Goal: Task Accomplishment & Management: Complete application form

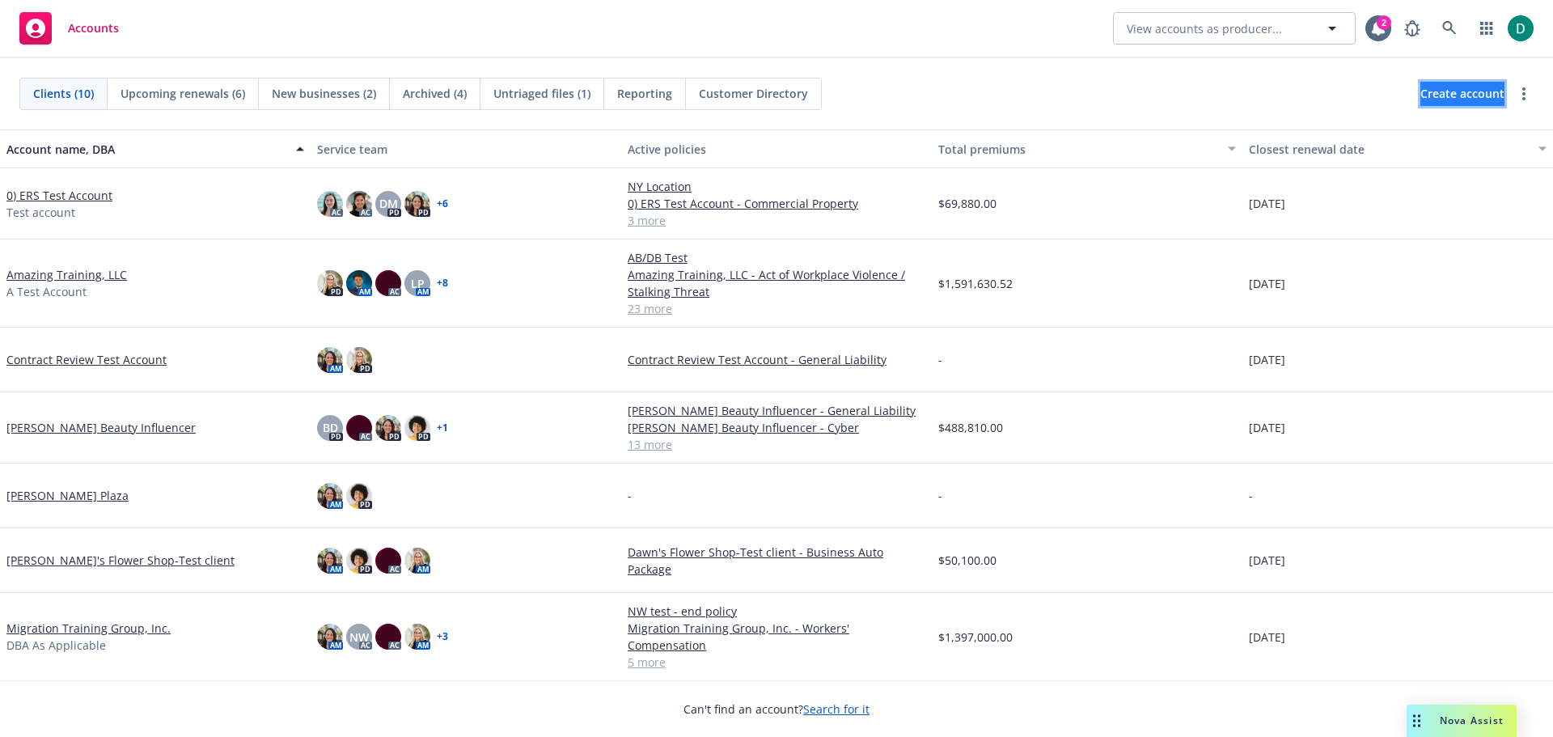
click at [1421, 92] on span "Create account" at bounding box center [1462, 93] width 84 height 31
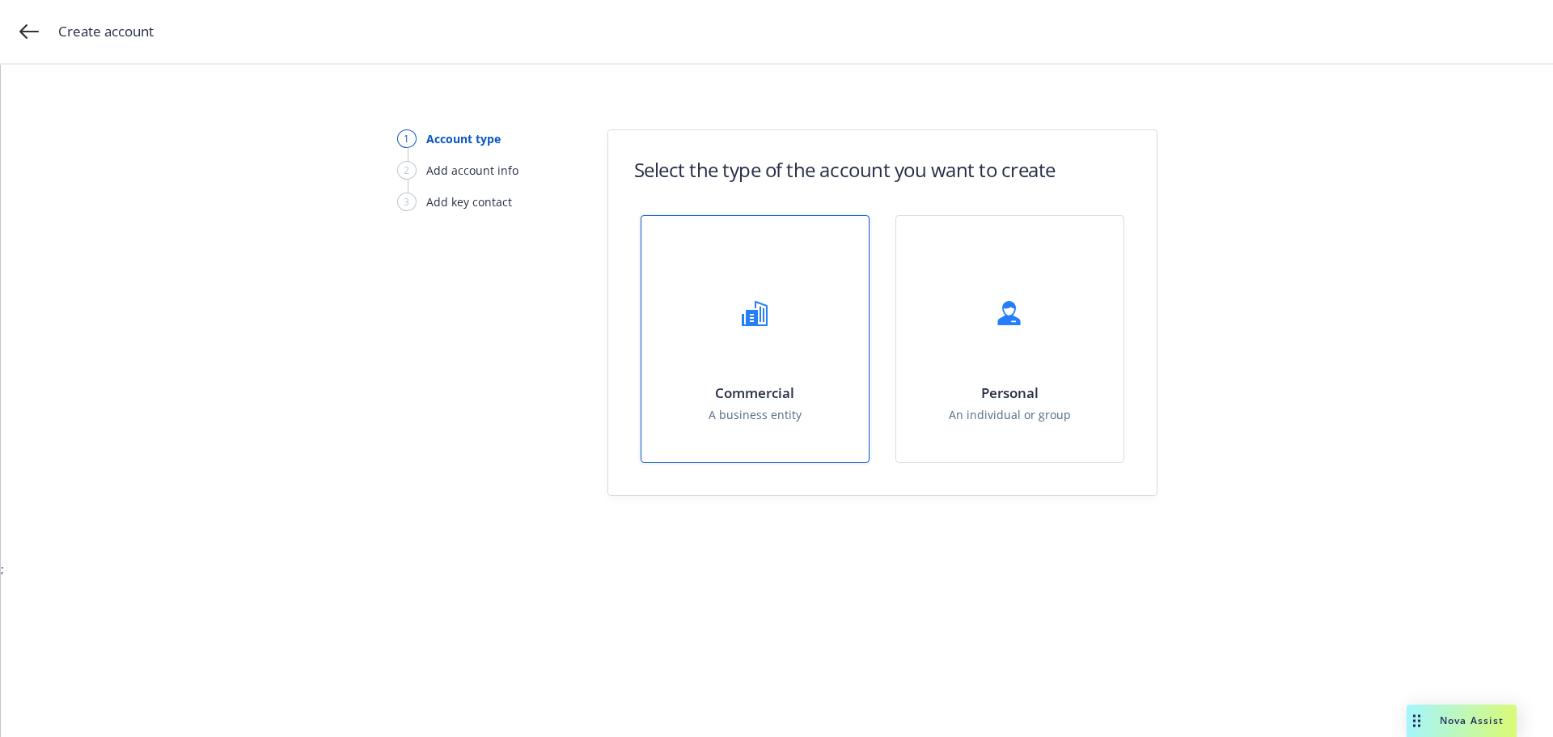
click at [734, 353] on div "Commercial A business entity" at bounding box center [754, 339] width 227 height 246
select select "US"
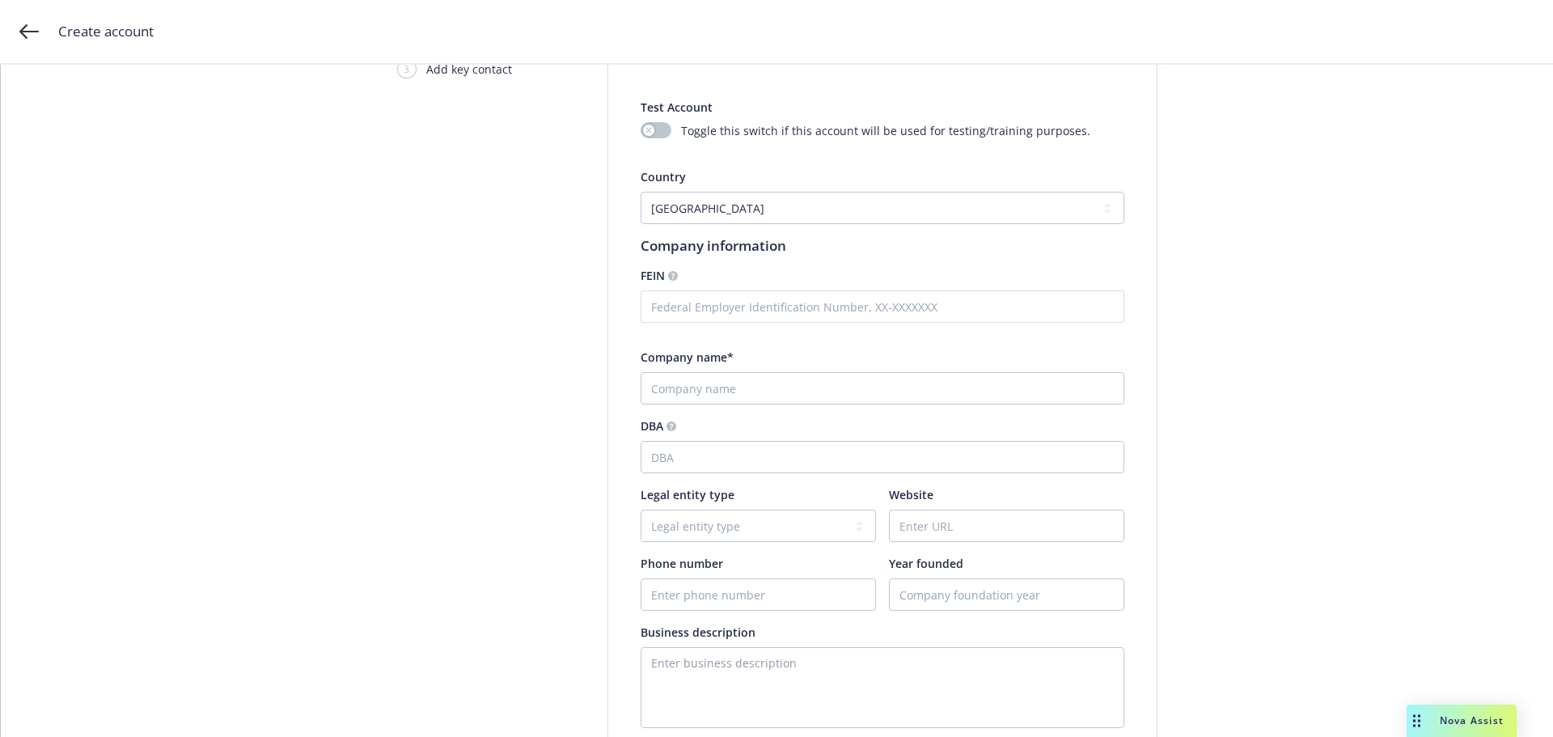
scroll to position [162, 0]
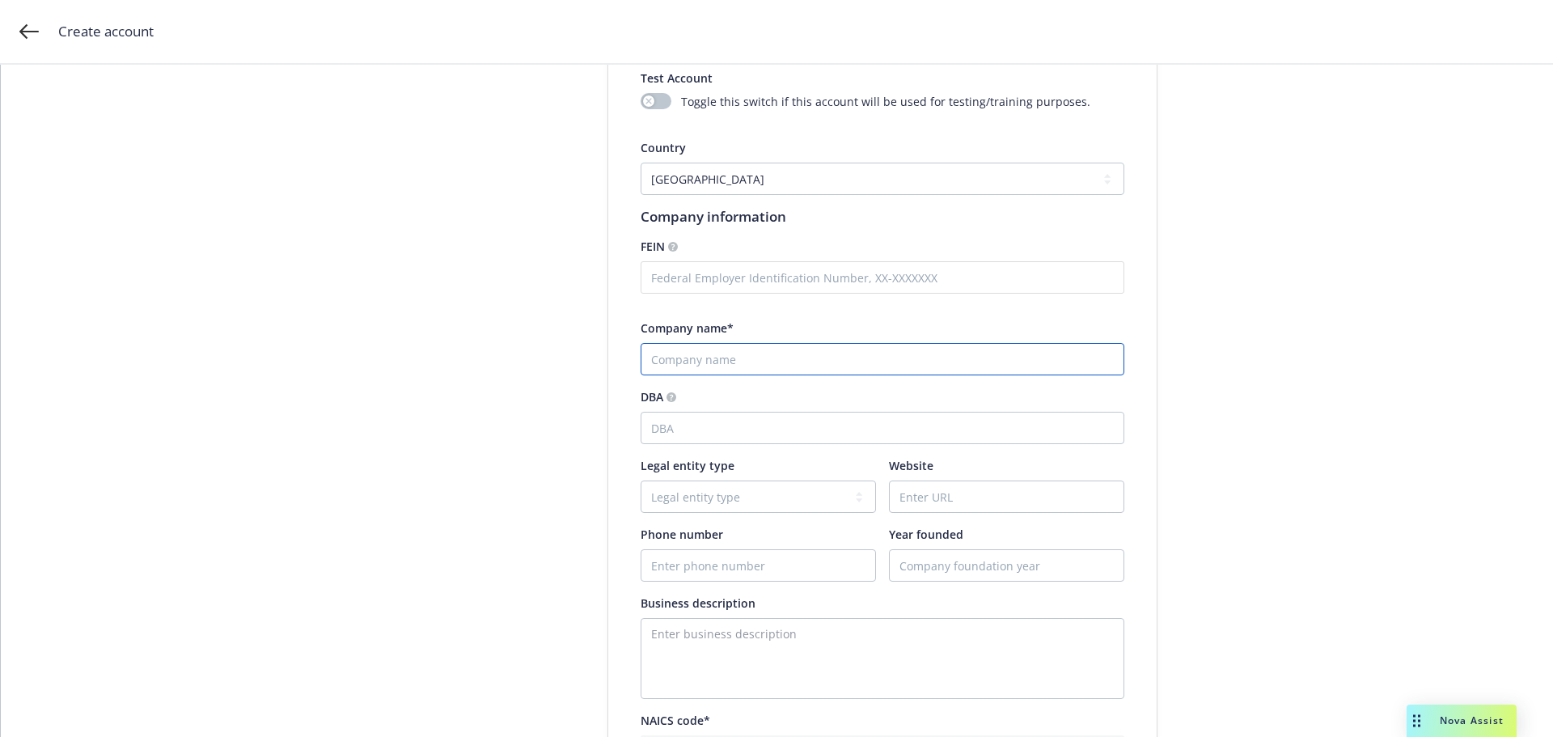
click at [712, 362] on input "Company name*" at bounding box center [882, 359] width 484 height 32
click at [740, 357] on input "Company name*" at bounding box center [882, 359] width 484 height 32
paste input "1524-26 Irving St LLC"
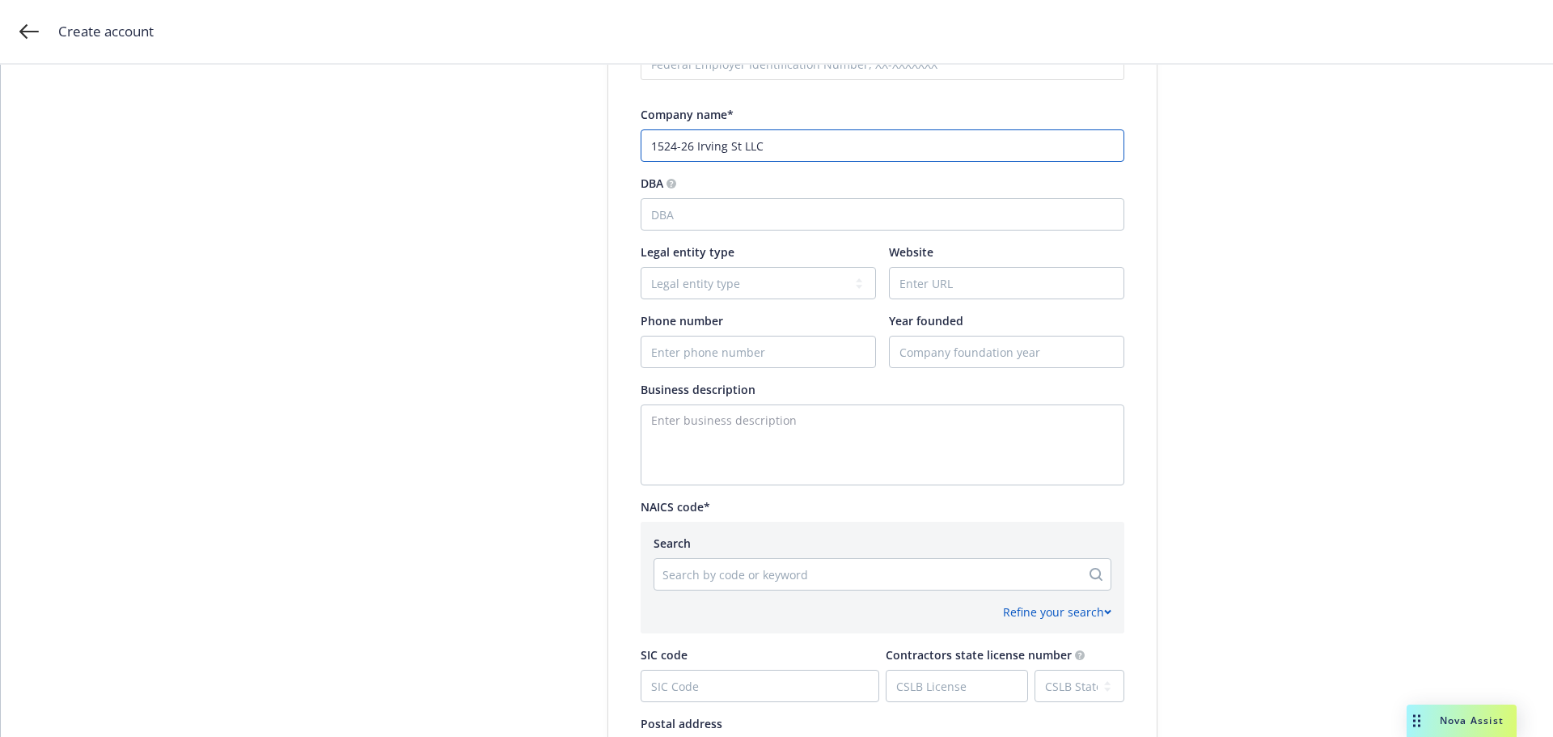
scroll to position [404, 0]
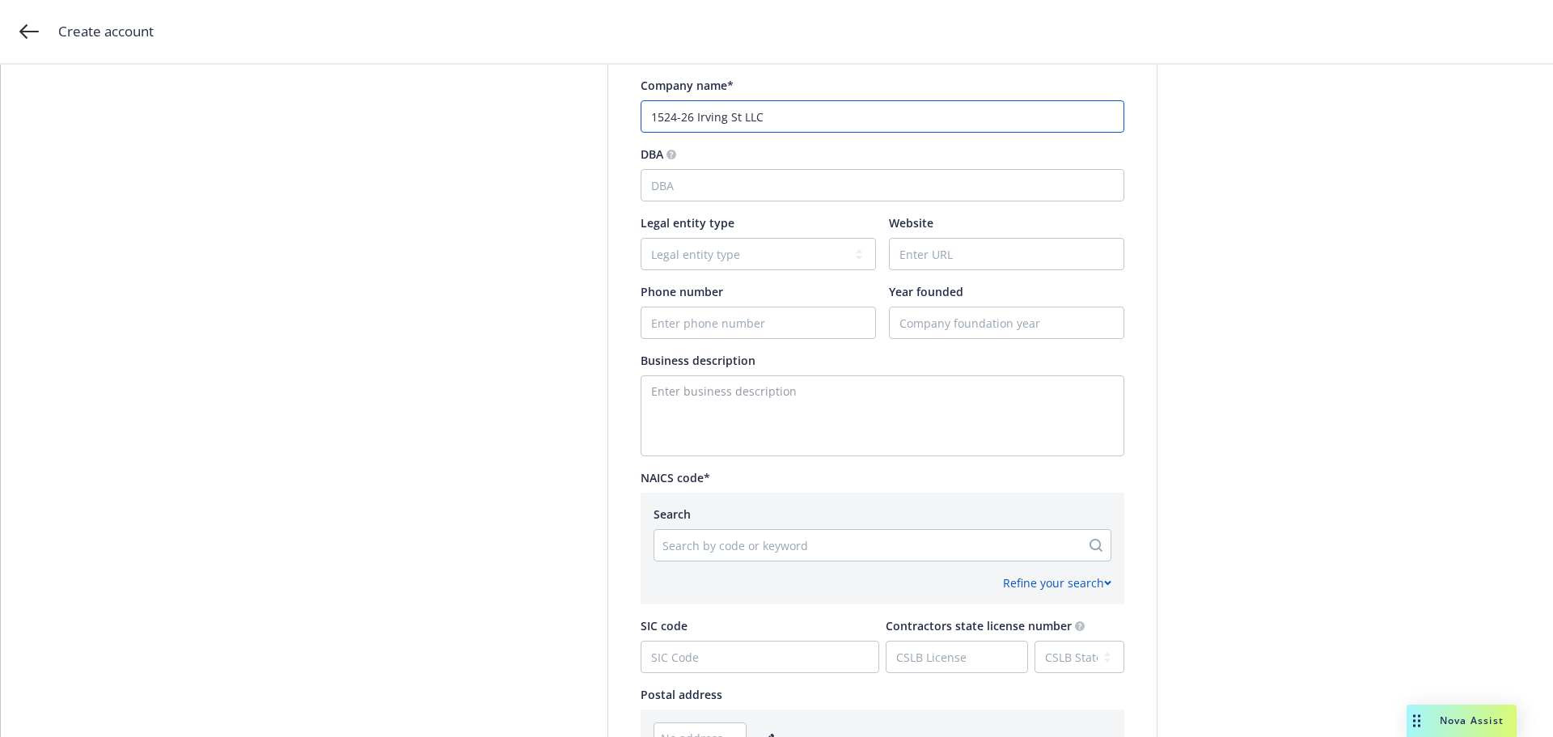
type input "1524-26 Irving St LLC"
click at [693, 544] on div at bounding box center [867, 544] width 410 height 19
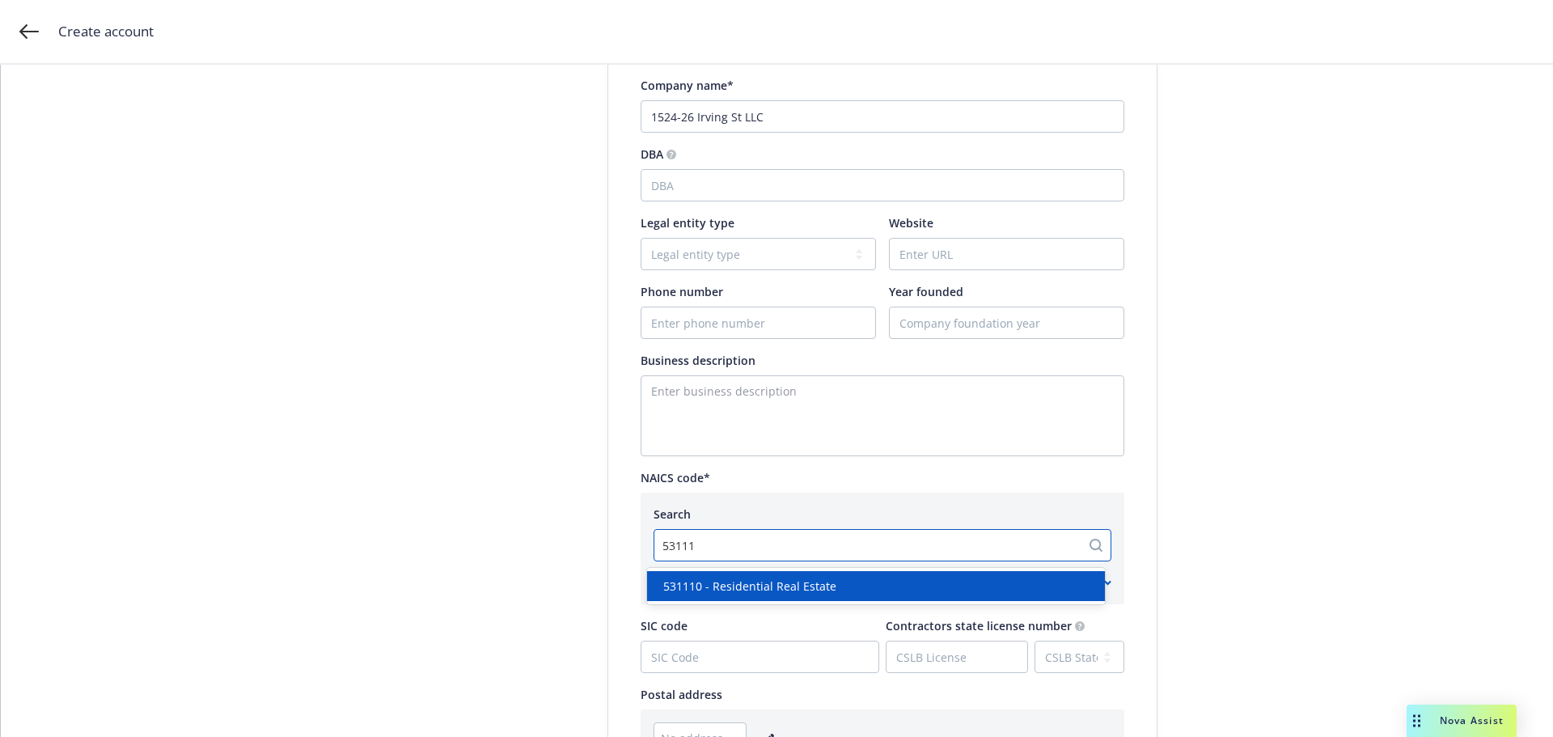
type input "531110"
click at [712, 580] on span "531110 - Residential Real Estate" at bounding box center [749, 585] width 173 height 17
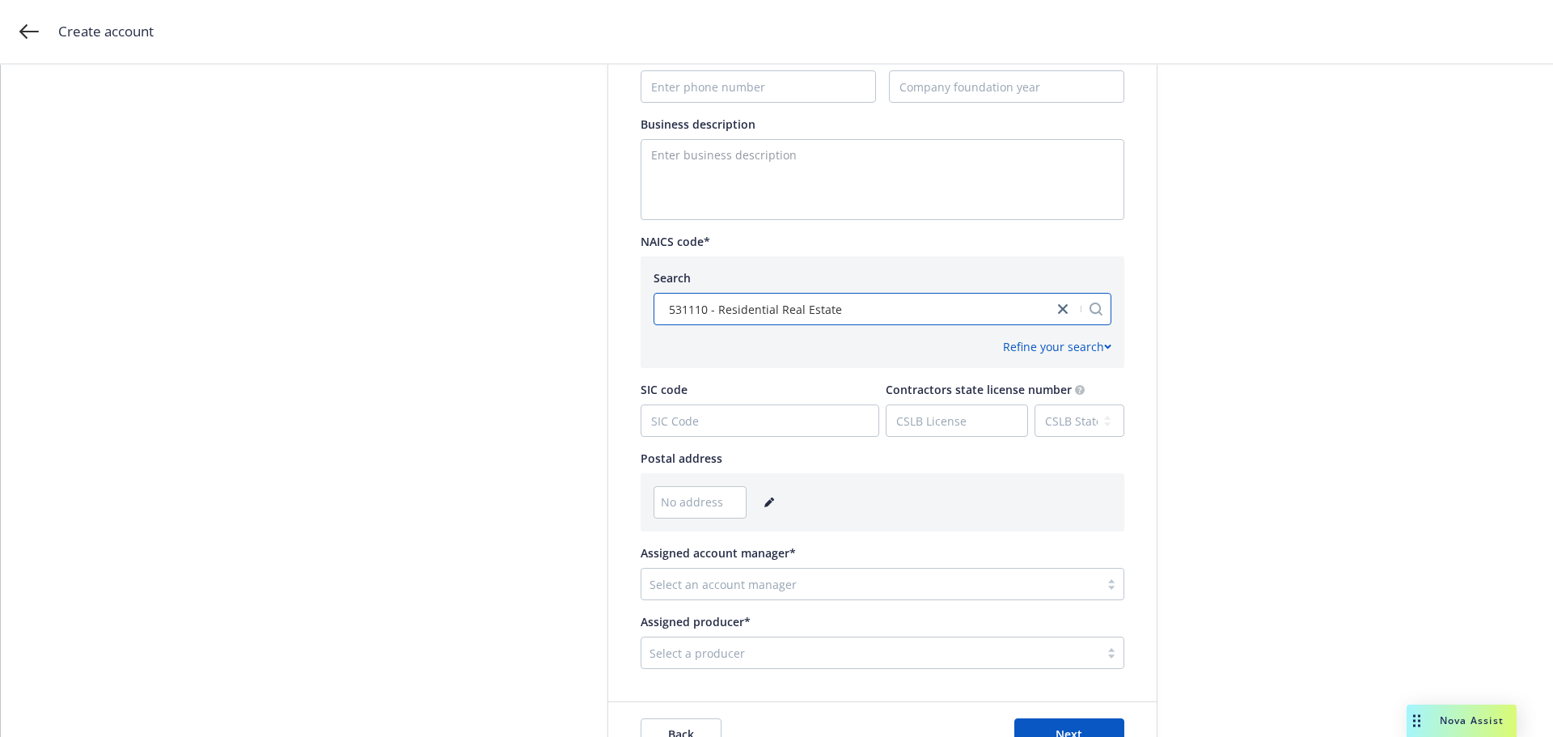
scroll to position [647, 0]
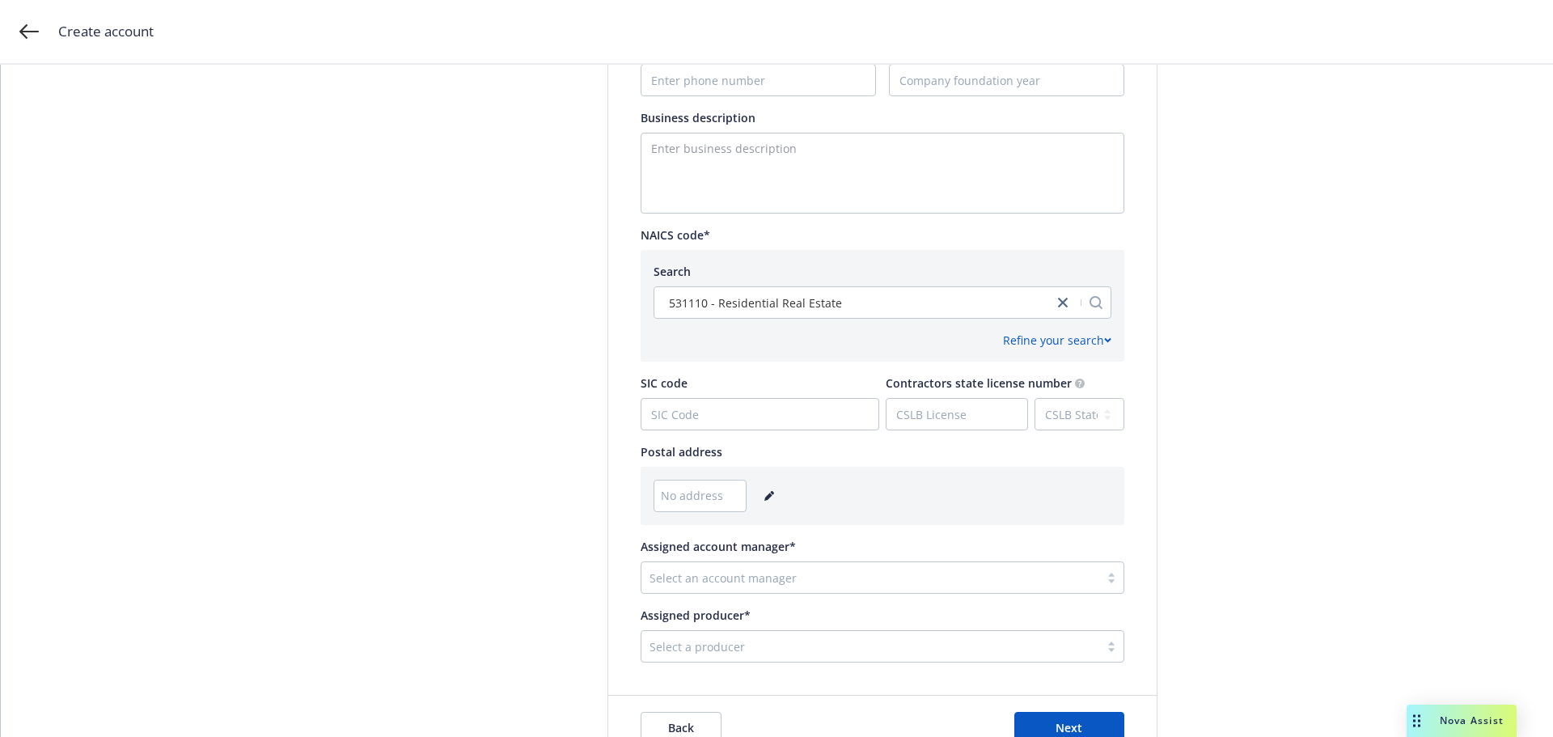
click at [759, 497] on link "editPencil" at bounding box center [768, 495] width 19 height 19
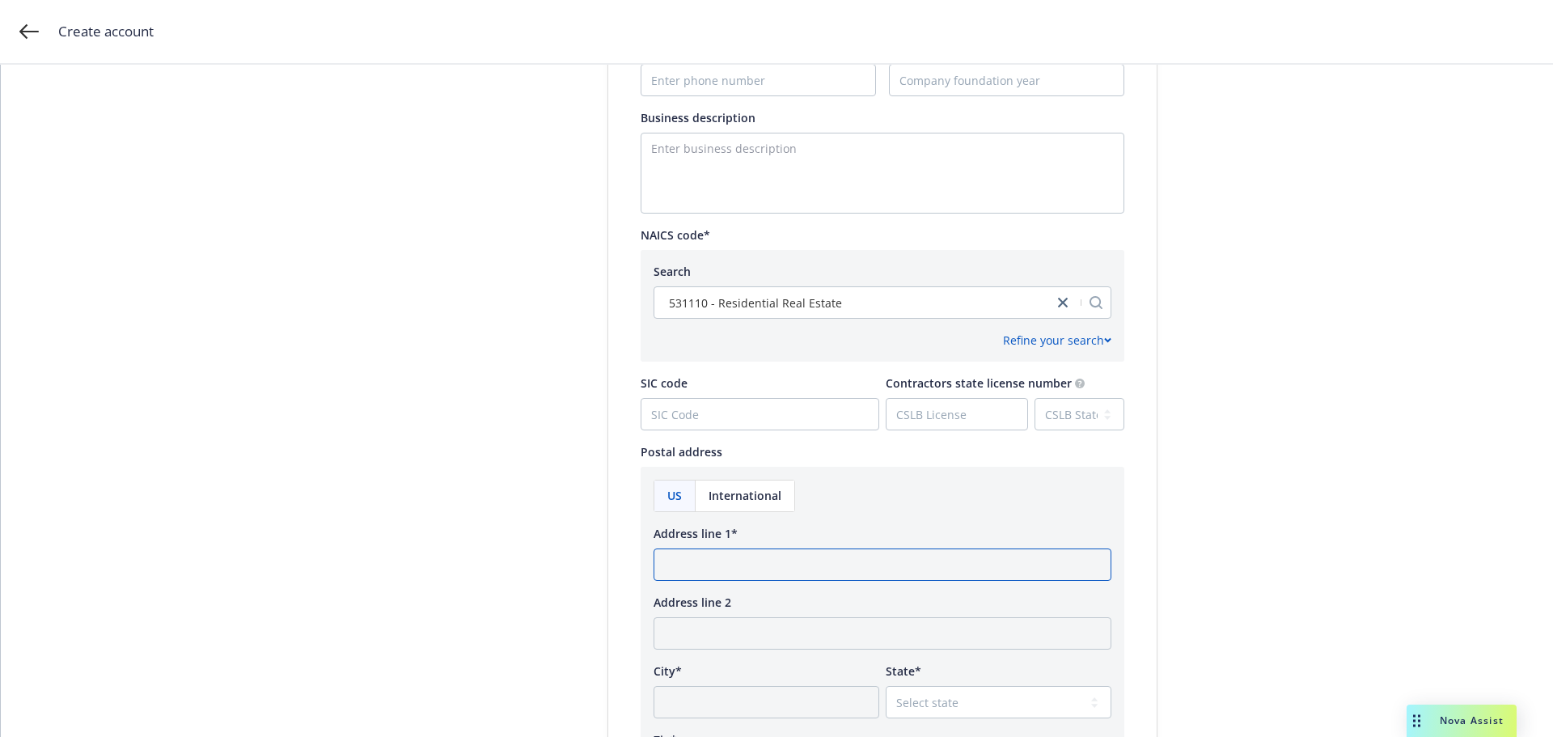
click at [708, 557] on input "Address line 1*" at bounding box center [882, 564] width 458 height 32
type input "[STREET_ADDRESS]"
type input "[PERSON_NAME]"
select select "CA"
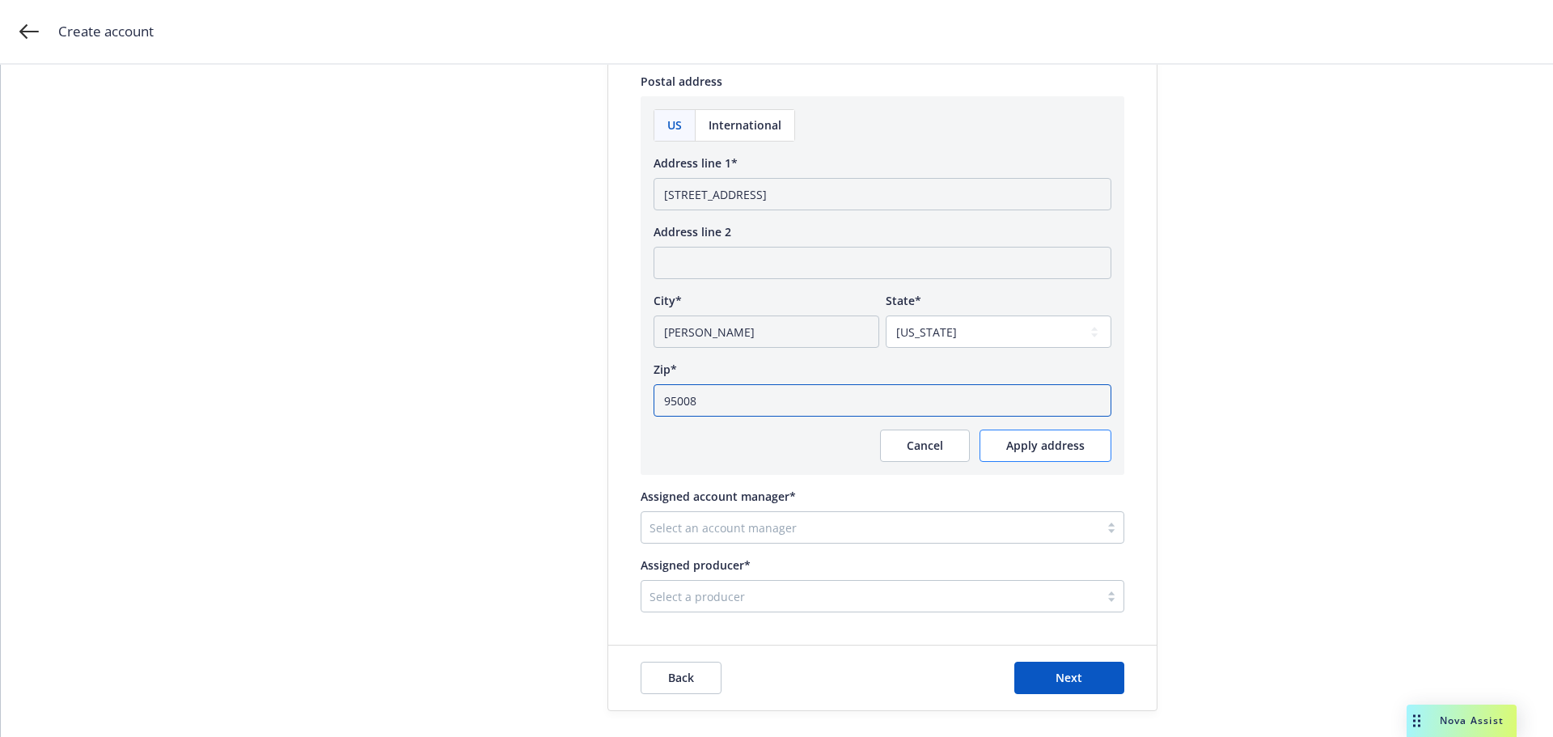
type input "95008"
click at [1022, 442] on span "Apply address" at bounding box center [1045, 444] width 78 height 15
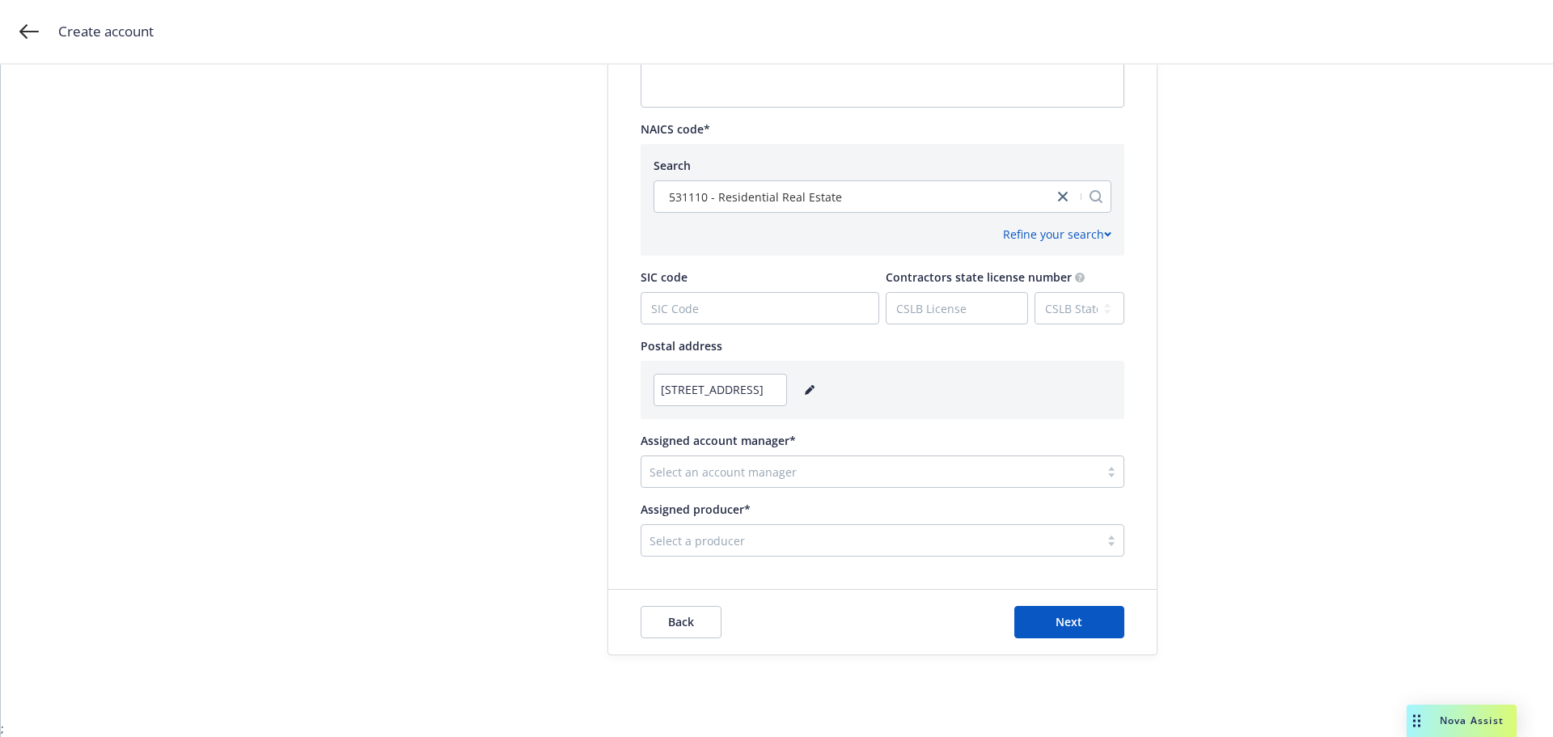
scroll to position [753, 0]
click at [740, 472] on div at bounding box center [870, 471] width 442 height 19
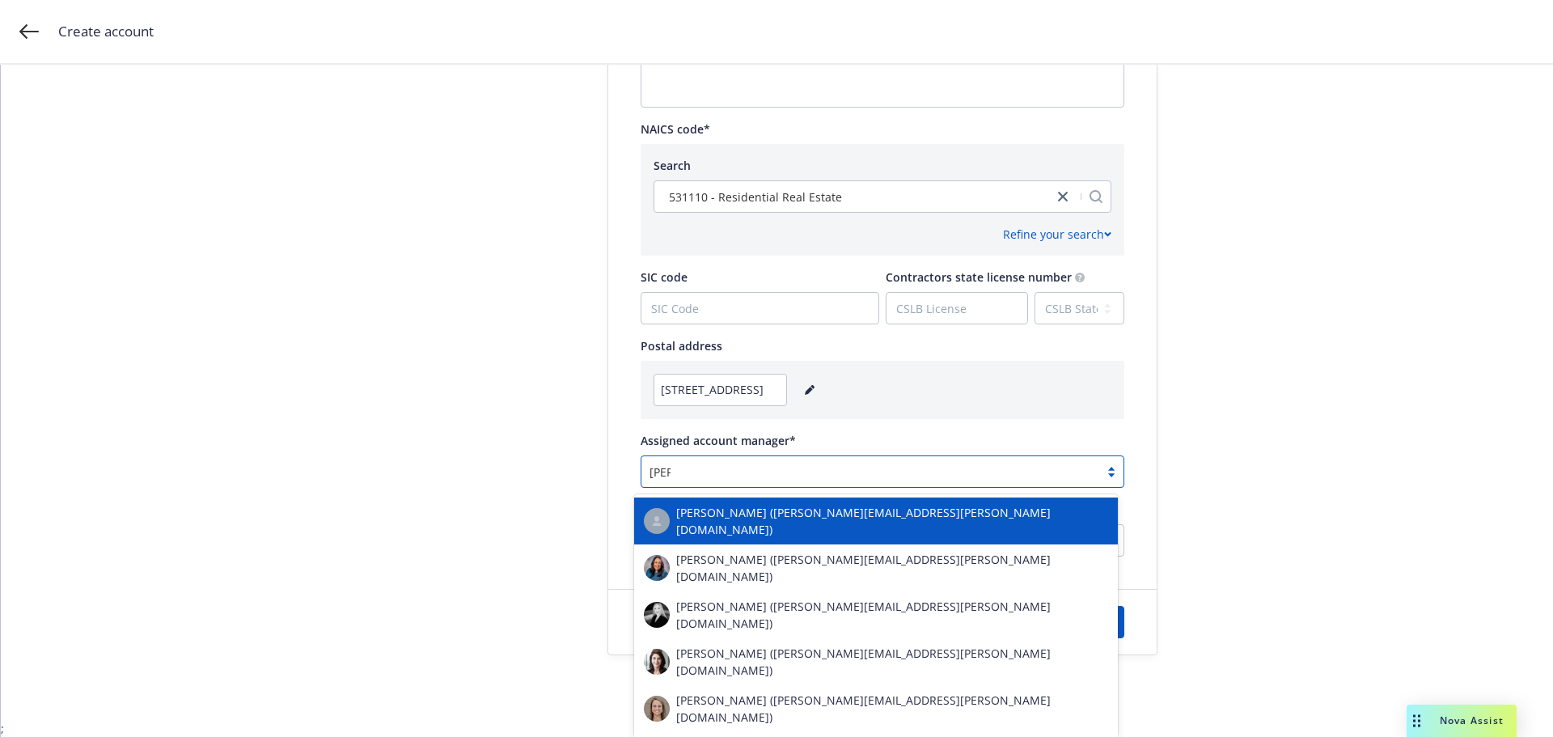
type input "[PERSON_NAME]"
click at [754, 527] on div "[PERSON_NAME] ([PERSON_NAME][EMAIL_ADDRESS][PERSON_NAME][DOMAIN_NAME])" at bounding box center [876, 521] width 464 height 34
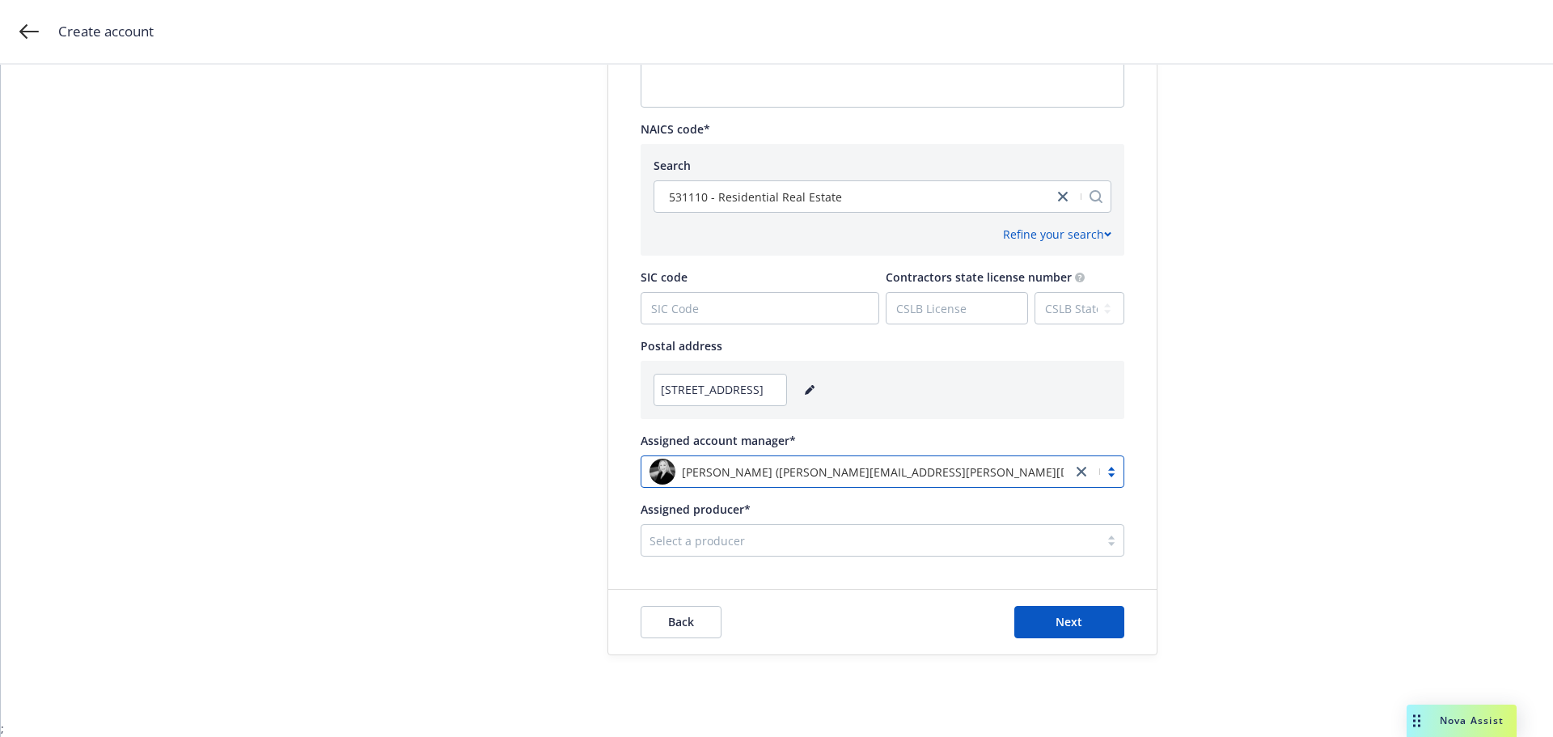
click at [709, 543] on div at bounding box center [870, 539] width 442 height 19
click at [805, 544] on div at bounding box center [870, 539] width 442 height 19
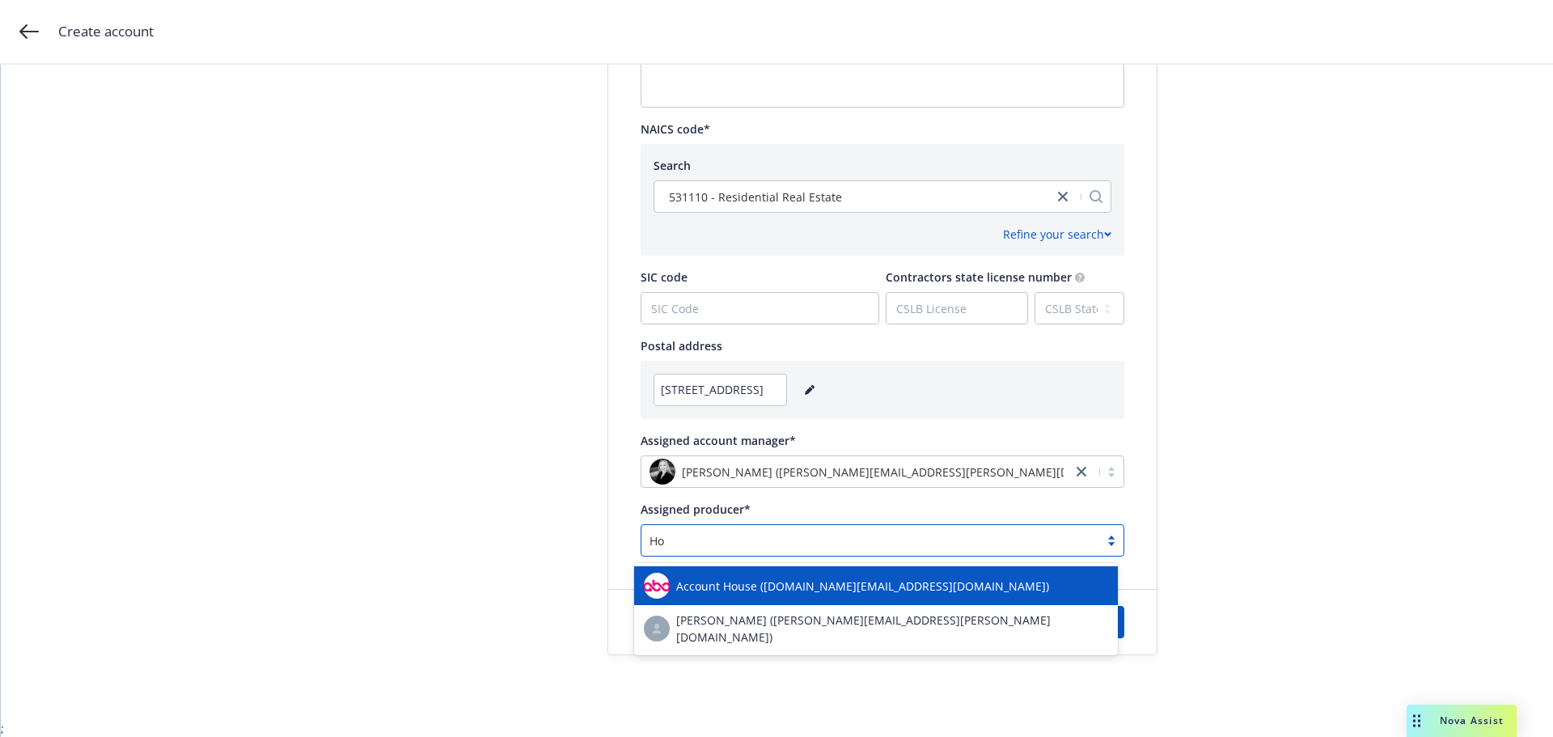
type input "H"
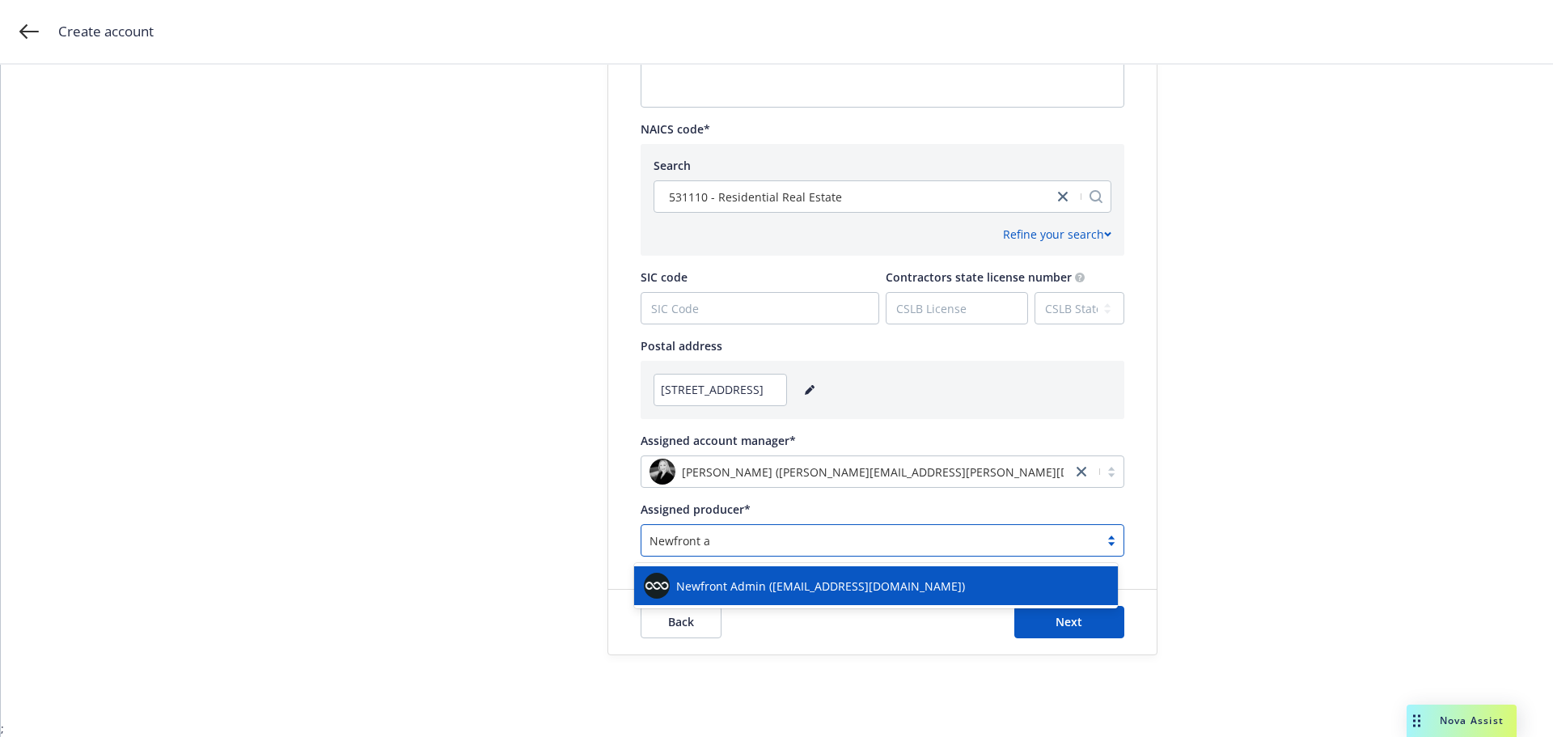
type input "Newfront ad"
click at [800, 579] on span "Newfront Admin ([EMAIL_ADDRESS][DOMAIN_NAME])" at bounding box center [820, 585] width 289 height 17
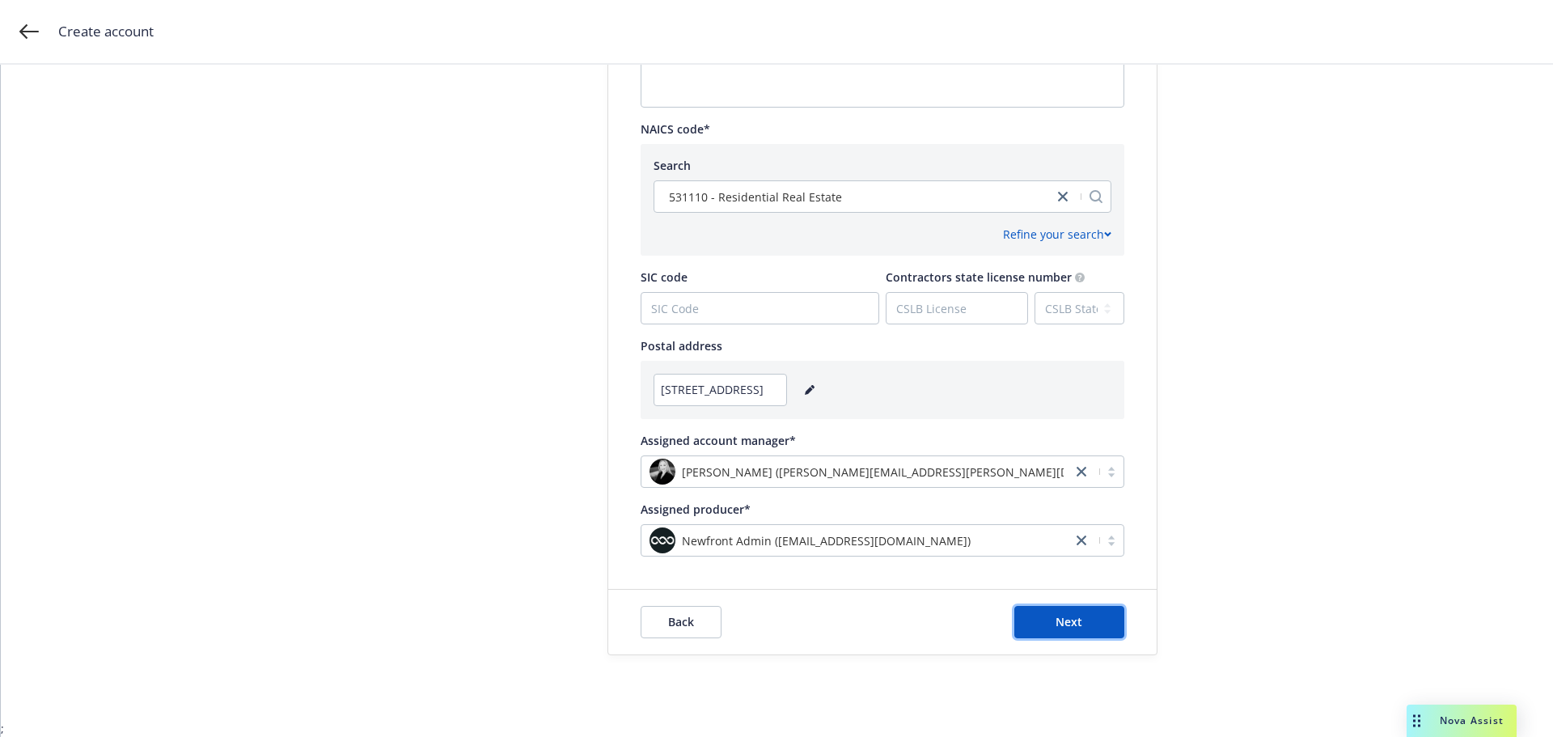
drag, startPoint x: 1030, startPoint y: 613, endPoint x: 900, endPoint y: 536, distance: 151.2
click at [900, 536] on form "Add account information Test Account Toggle this switch if this account will be…" at bounding box center [882, 15] width 548 height 1277
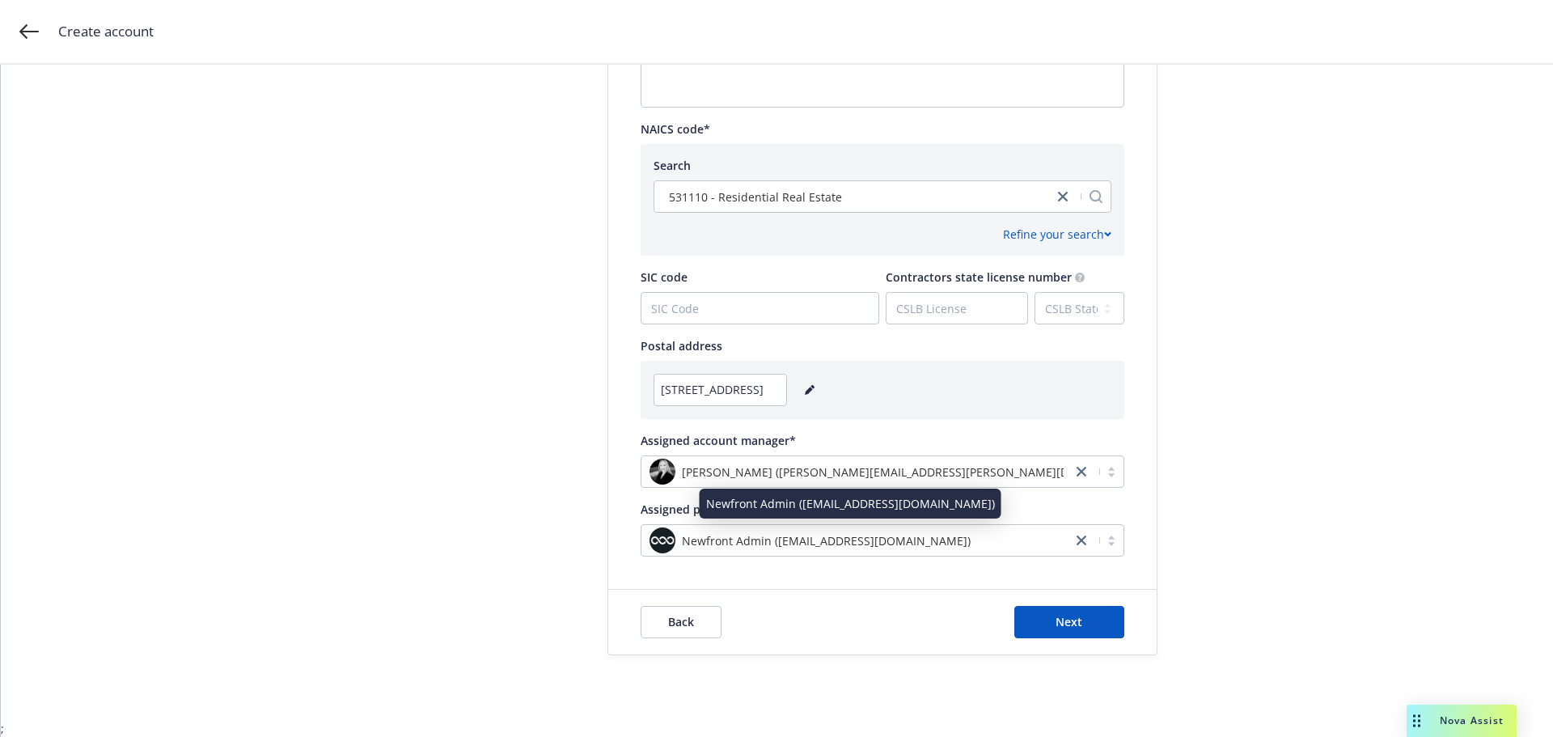
click at [900, 536] on div "Newfront Admin ([EMAIL_ADDRESS][DOMAIN_NAME])" at bounding box center [856, 540] width 414 height 26
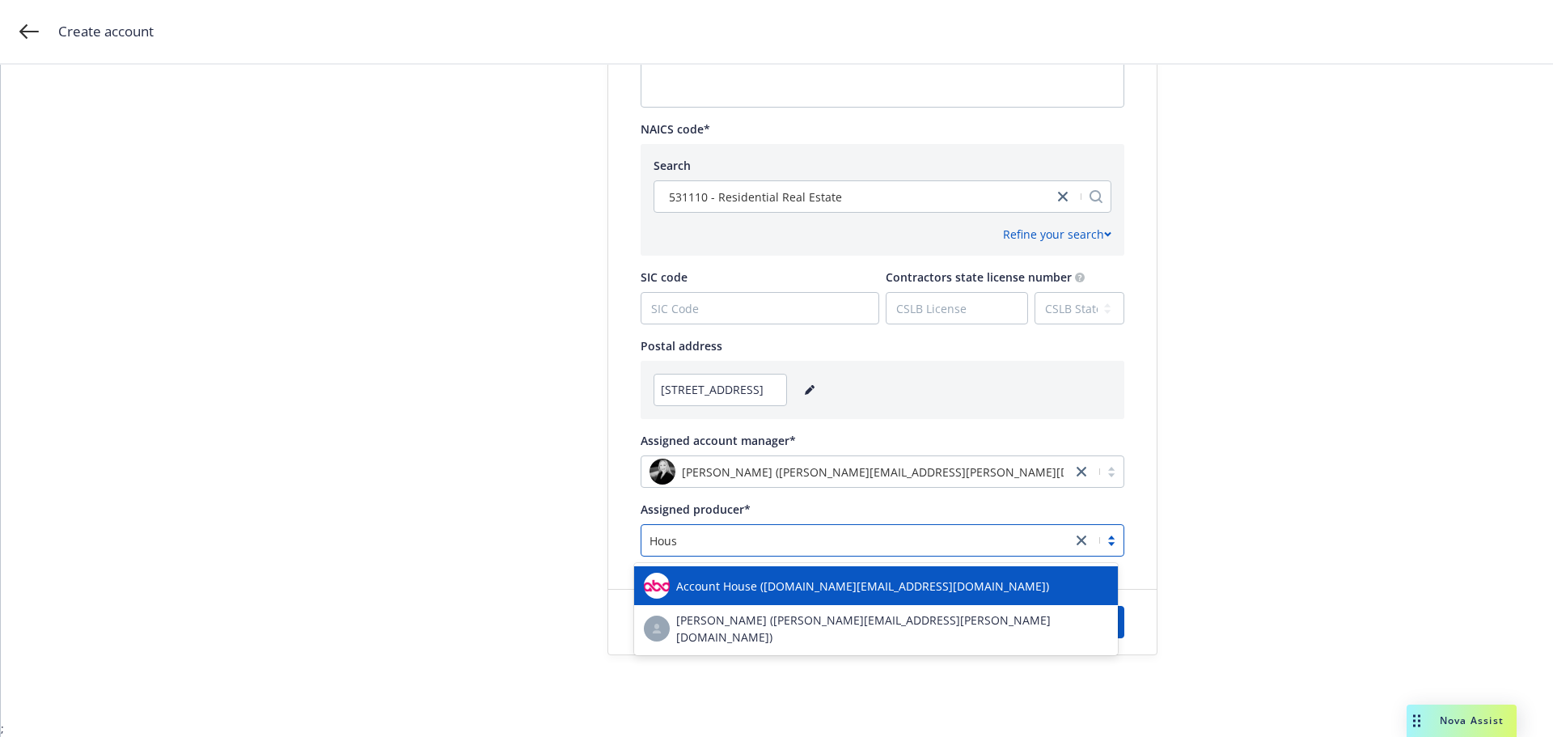
type input "House"
click at [882, 569] on div "Account House ([DOMAIN_NAME][EMAIL_ADDRESS][DOMAIN_NAME])" at bounding box center [876, 585] width 484 height 39
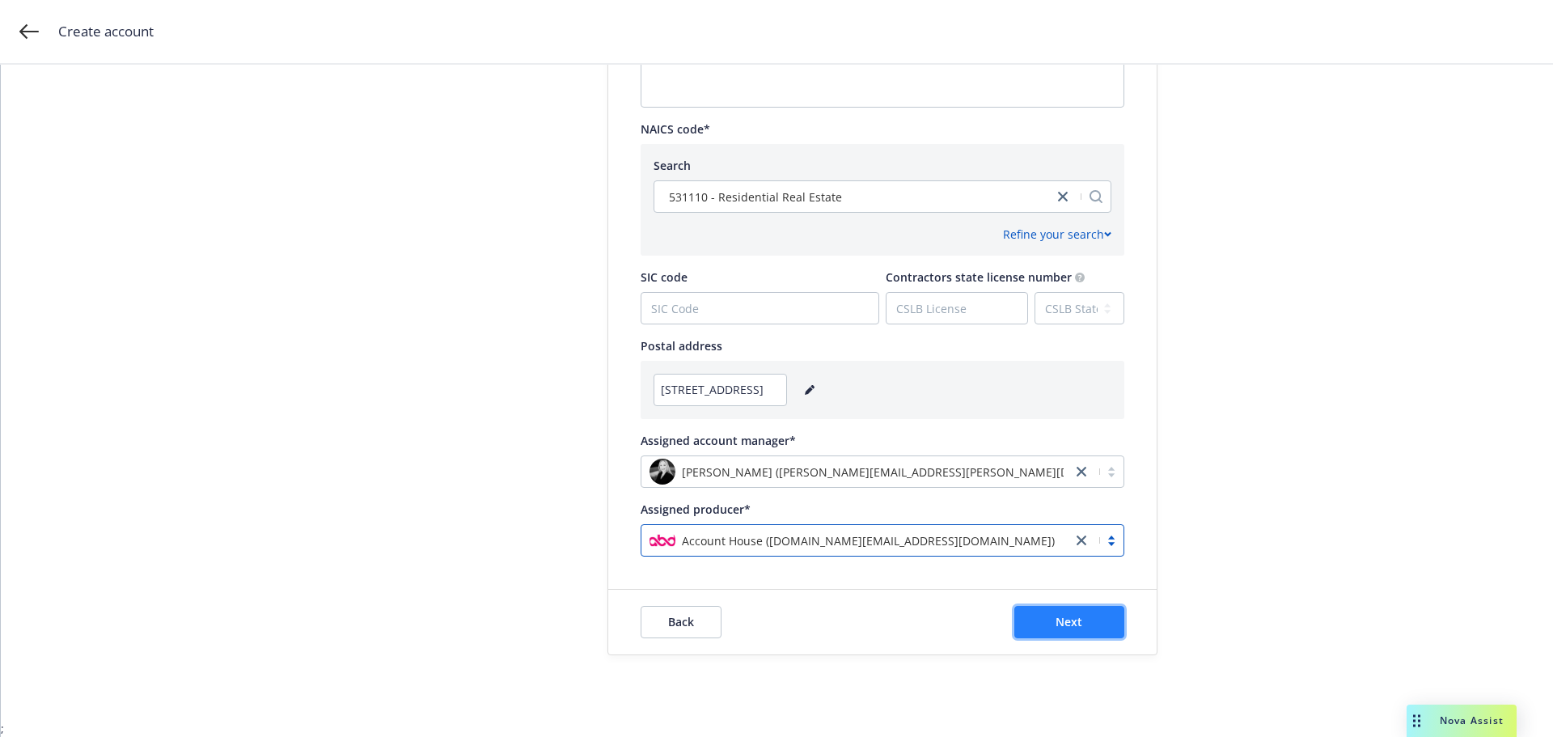
click at [1048, 615] on button "Next" at bounding box center [1069, 622] width 110 height 32
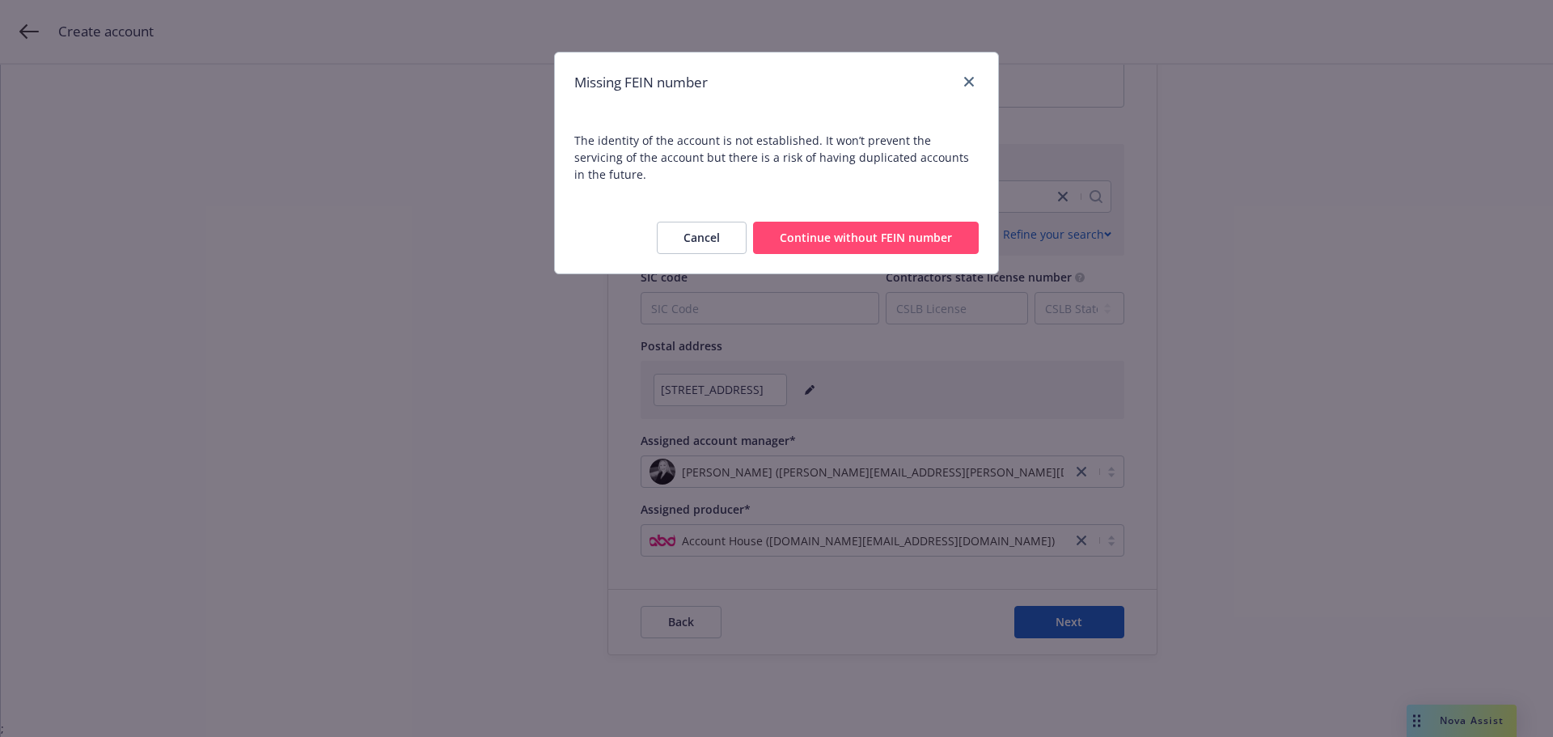
click at [852, 224] on button "Continue without FEIN number" at bounding box center [866, 238] width 226 height 32
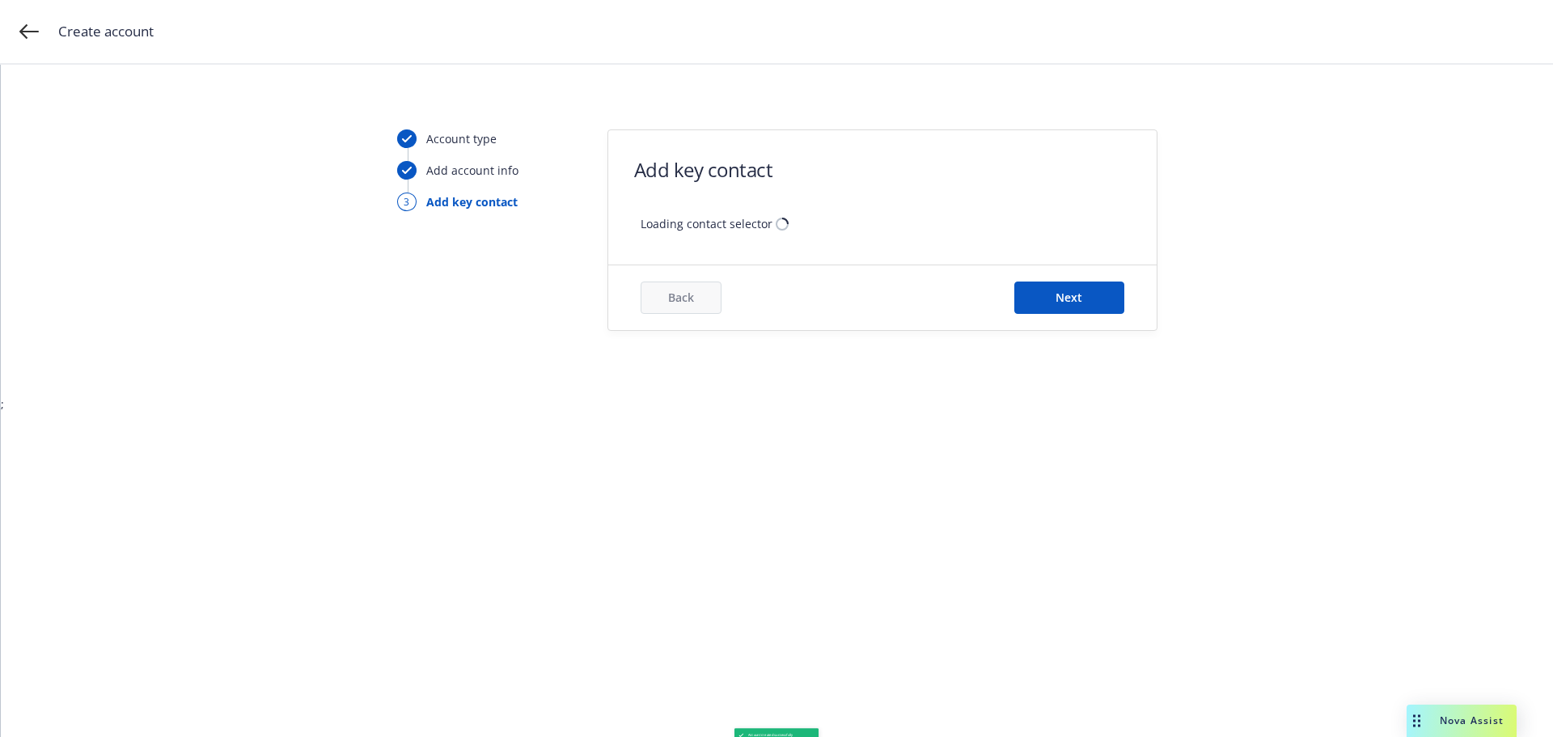
scroll to position [0, 0]
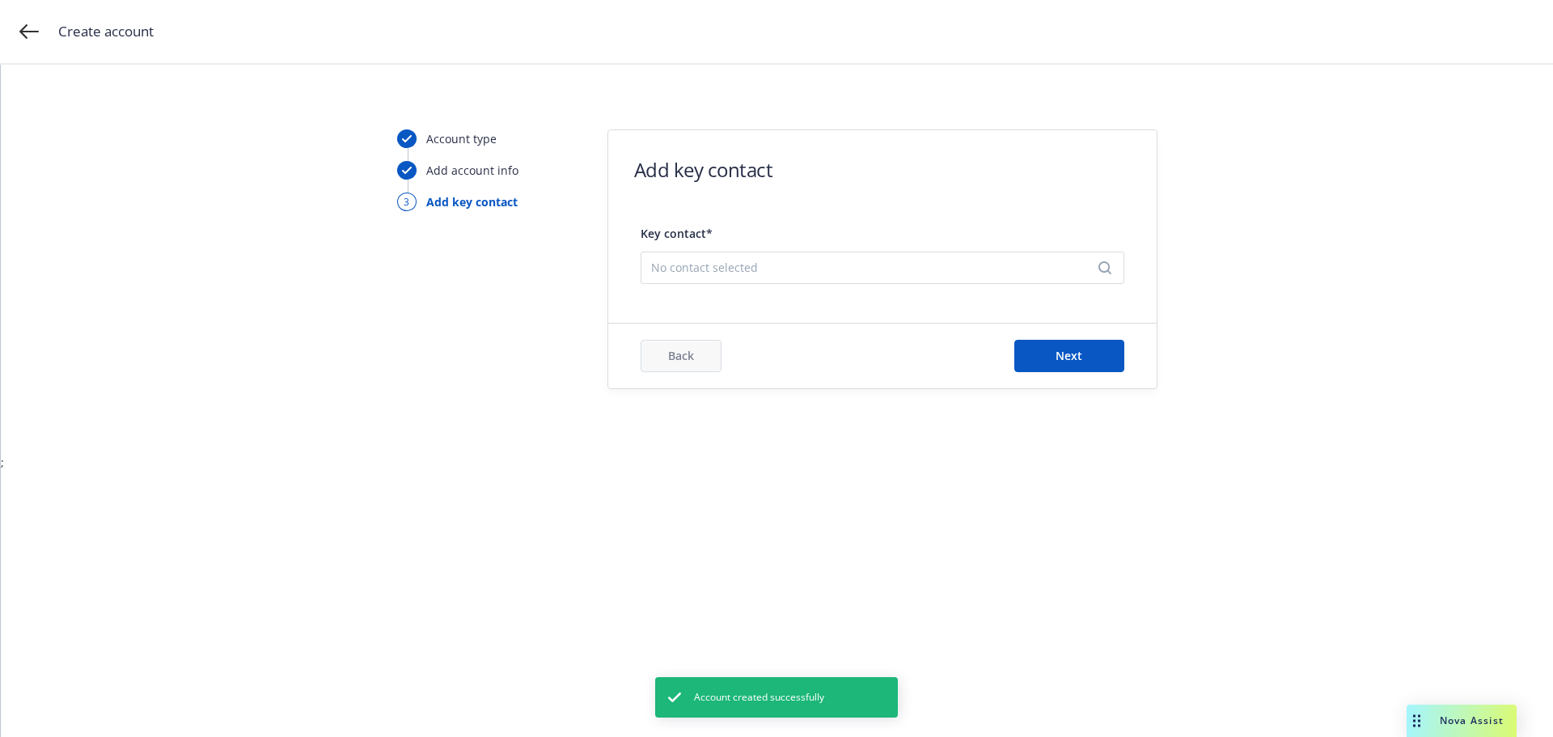
click at [778, 277] on div "No contact selected" at bounding box center [882, 267] width 484 height 32
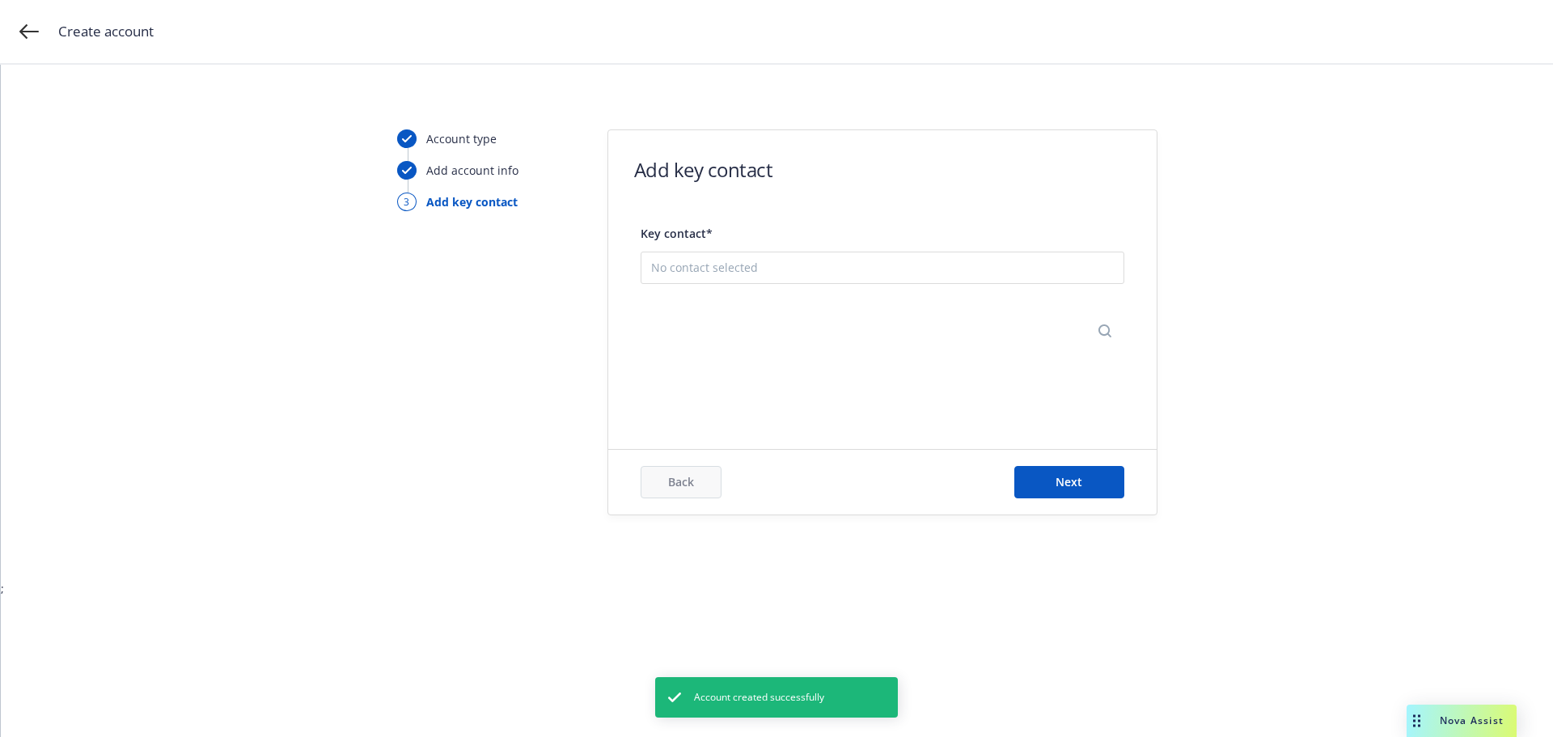
click at [814, 346] on button "Add new contact" at bounding box center [882, 346] width 463 height 32
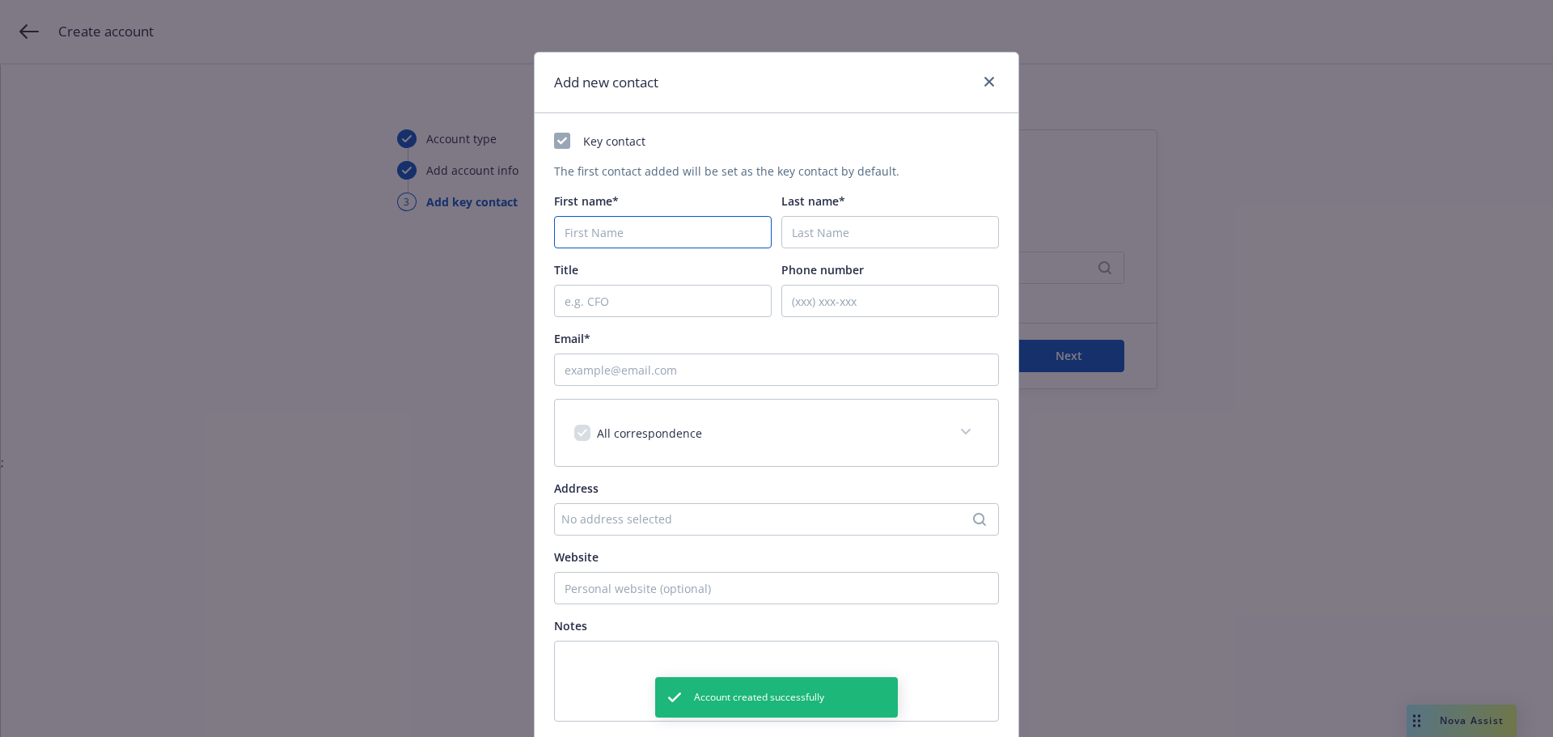
click at [625, 230] on input "First name*" at bounding box center [663, 232] width 218 height 32
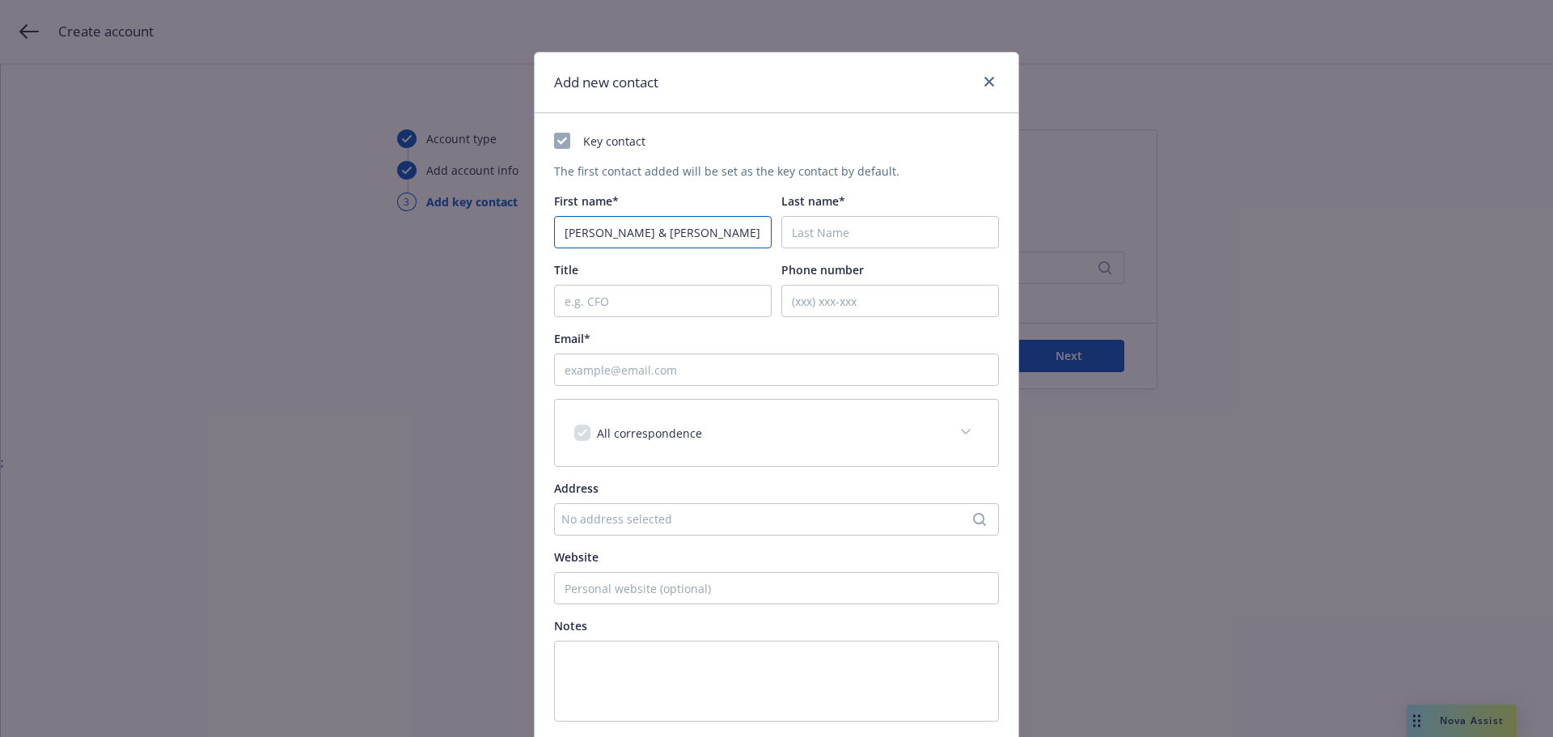
type input "[PERSON_NAME] & [PERSON_NAME]"
type input "Gu"
click at [598, 383] on input "Email*" at bounding box center [776, 369] width 445 height 32
paste input "[EMAIL_ADDRESS][DOMAIN_NAME]"
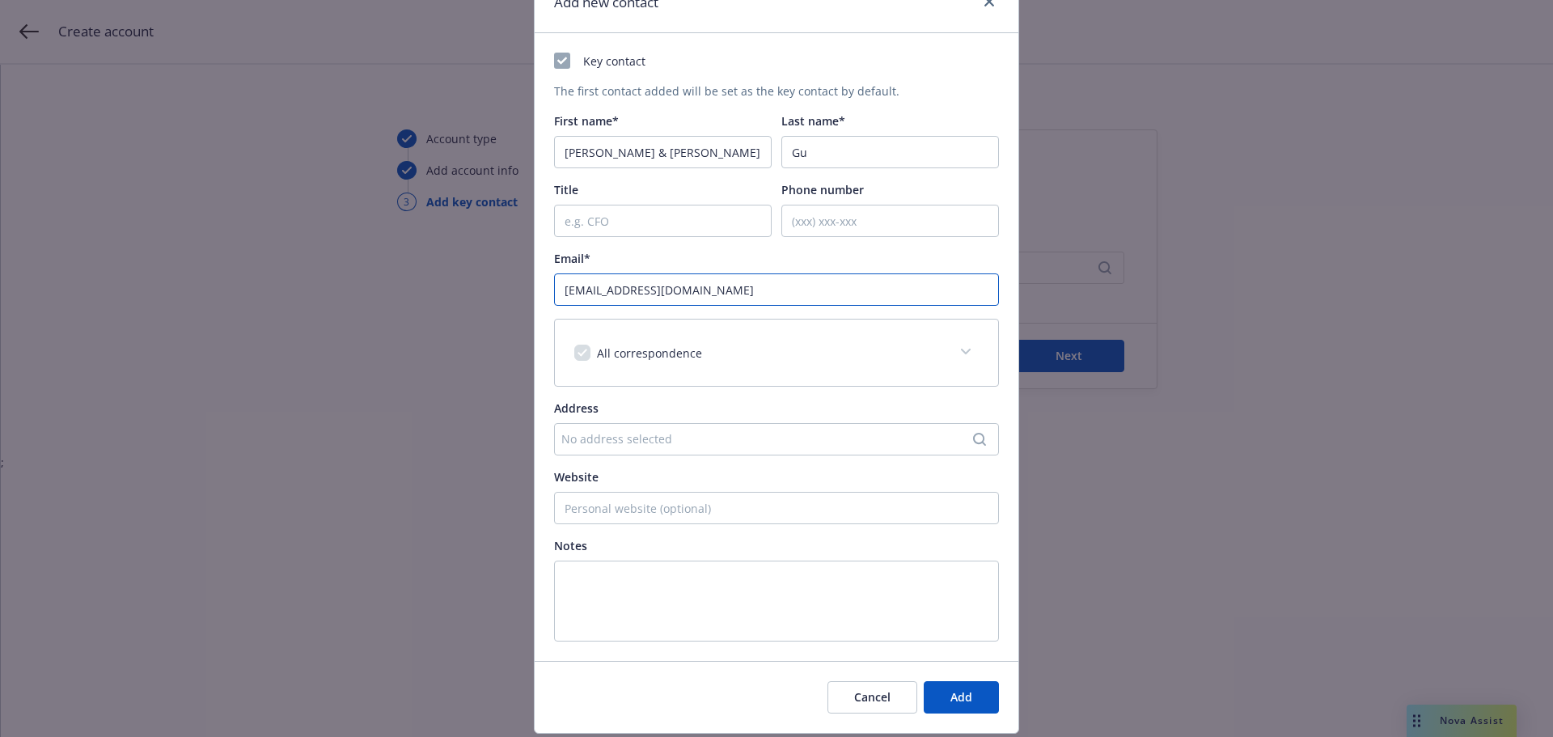
scroll to position [129, 0]
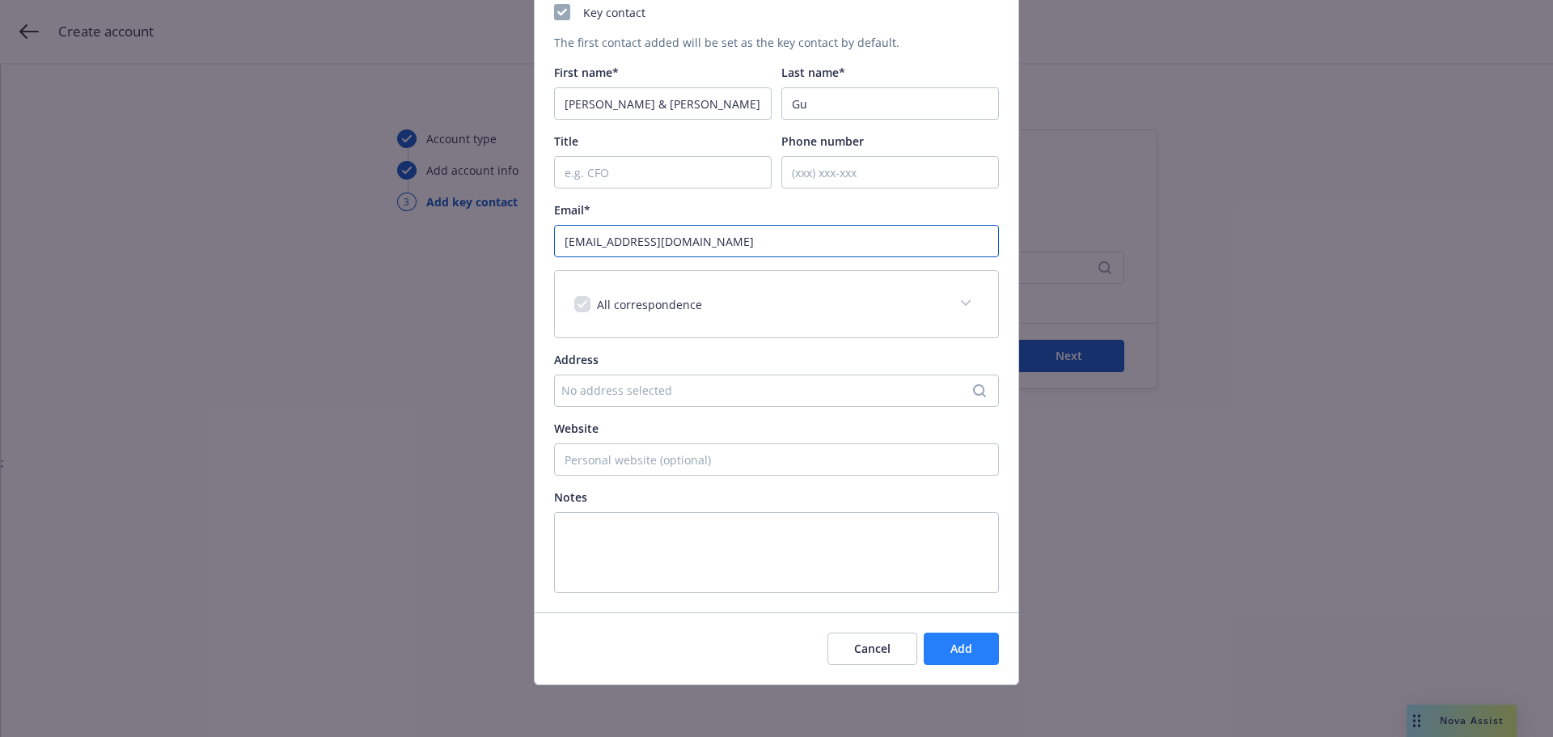
type input "[EMAIL_ADDRESS][DOMAIN_NAME]"
click at [974, 649] on button "Add" at bounding box center [961, 648] width 75 height 32
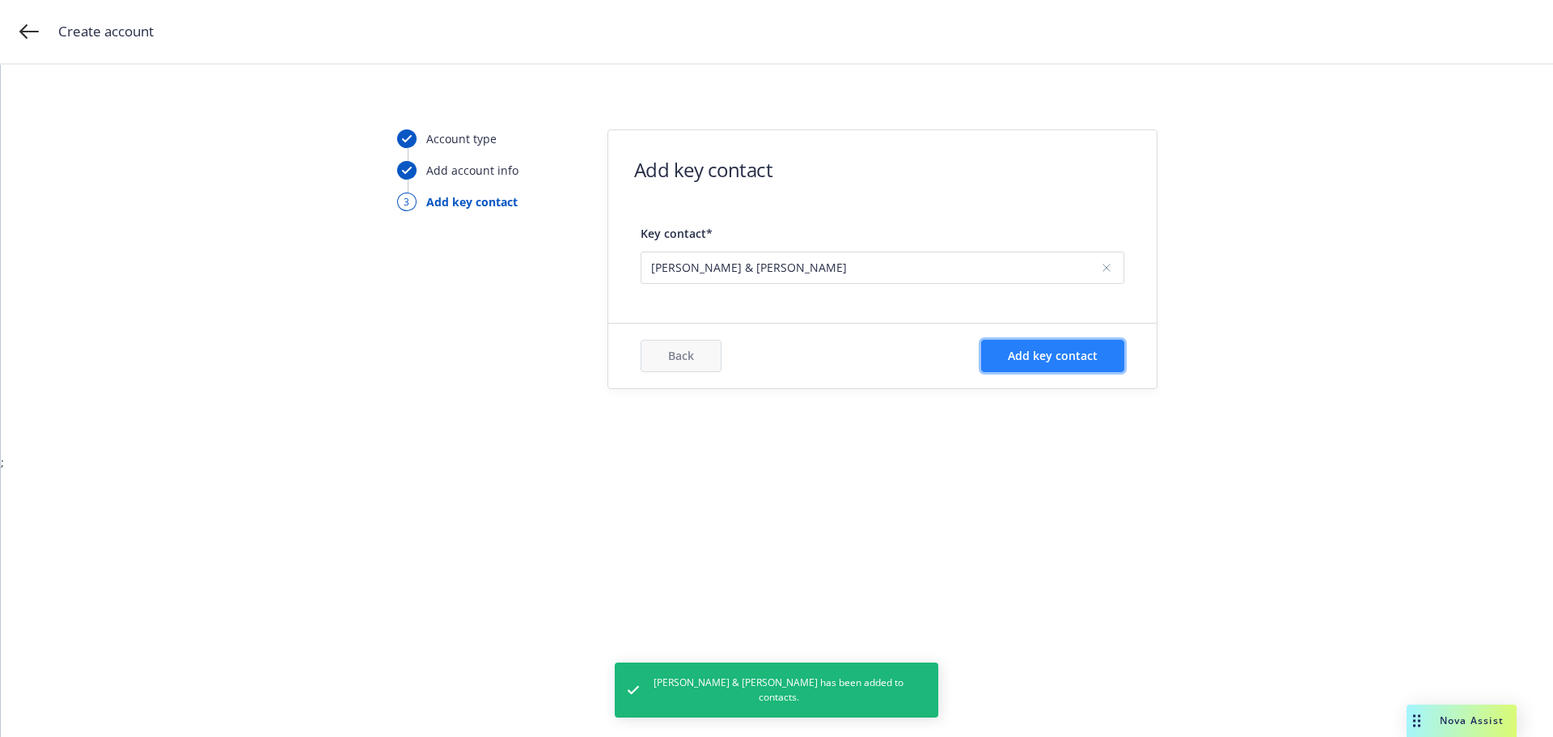
click at [1076, 349] on span "Add key contact" at bounding box center [1053, 355] width 90 height 15
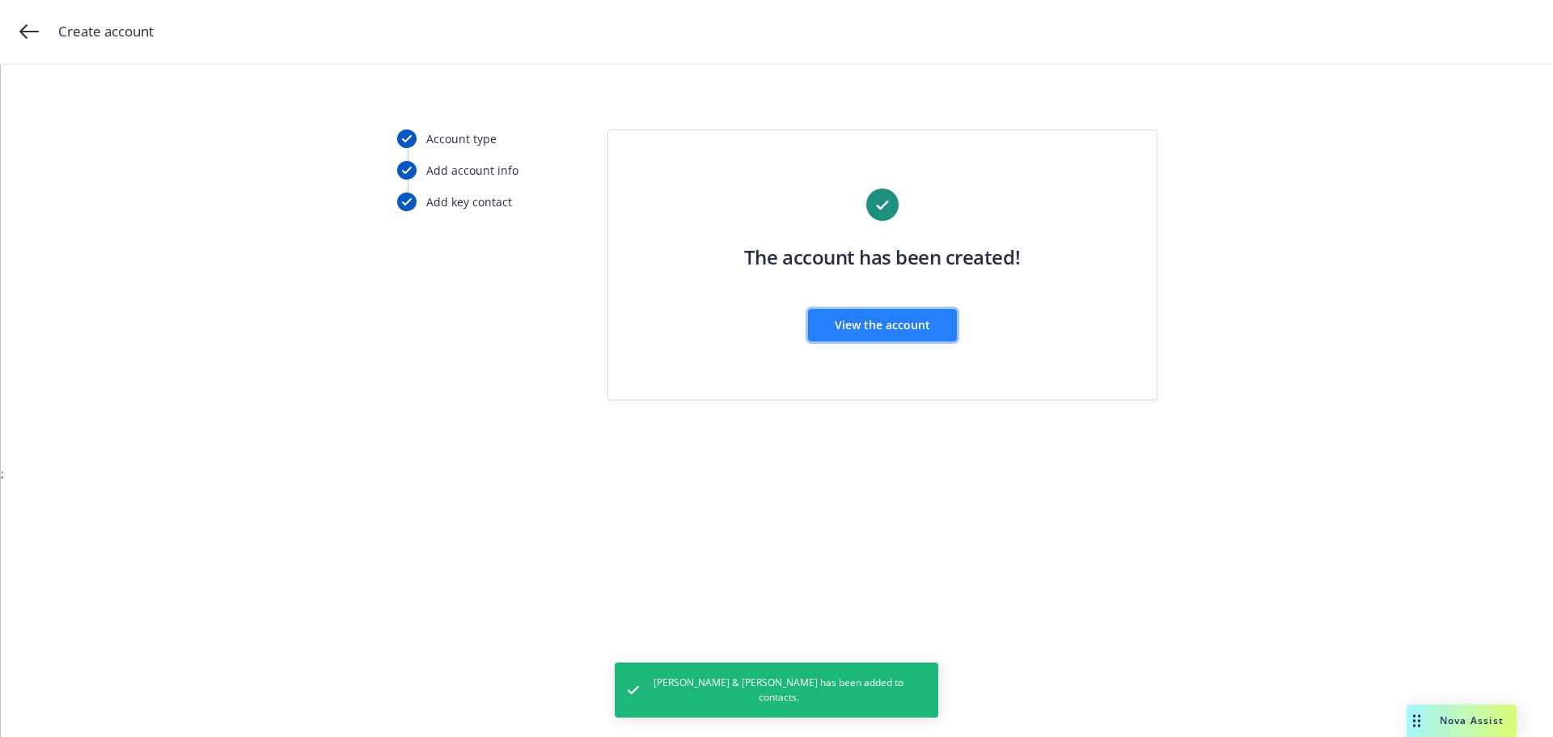
click at [909, 319] on span "View the account" at bounding box center [882, 324] width 95 height 15
